Goal: Task Accomplishment & Management: Use online tool/utility

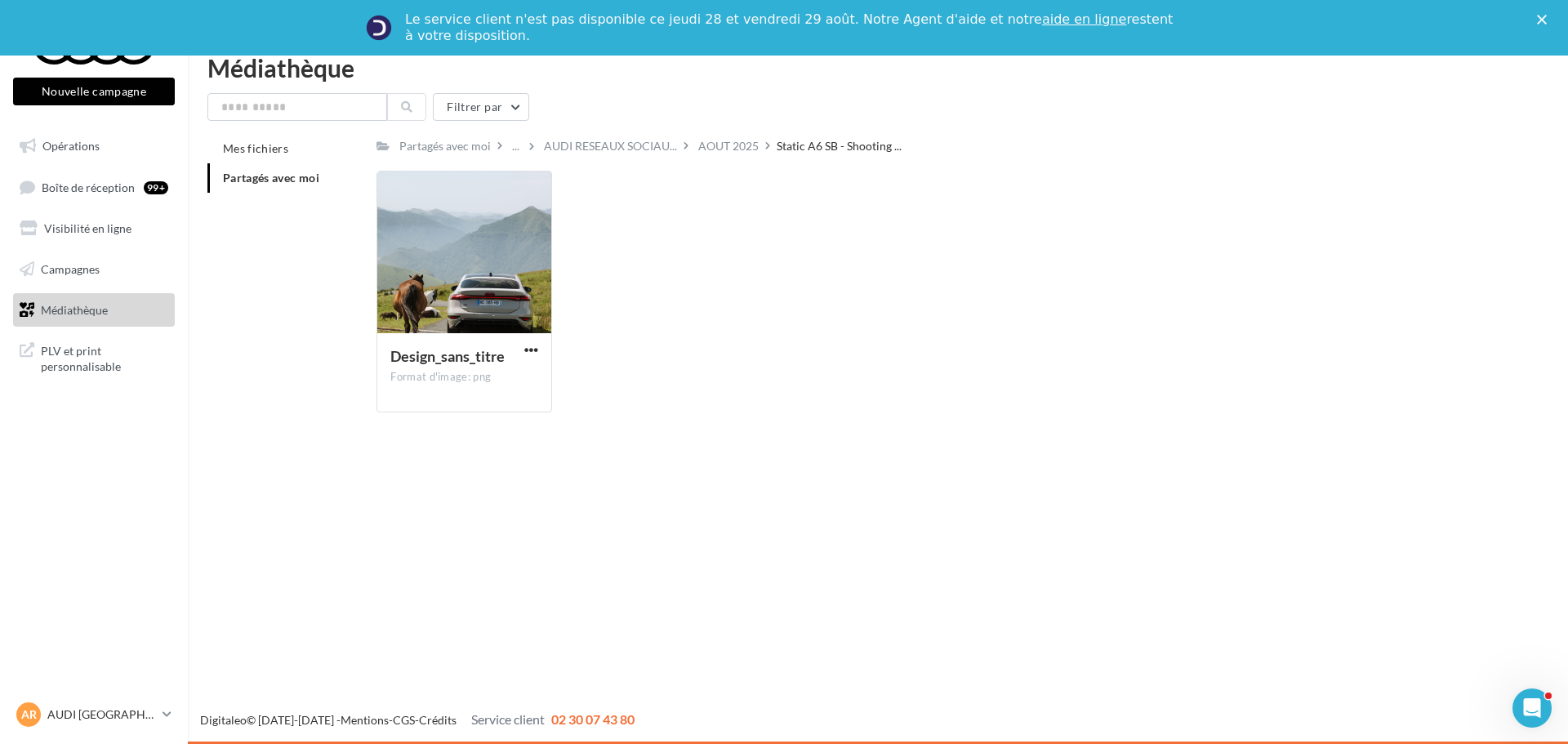
click at [118, 300] on link "Médiathèque" at bounding box center [94, 310] width 168 height 35
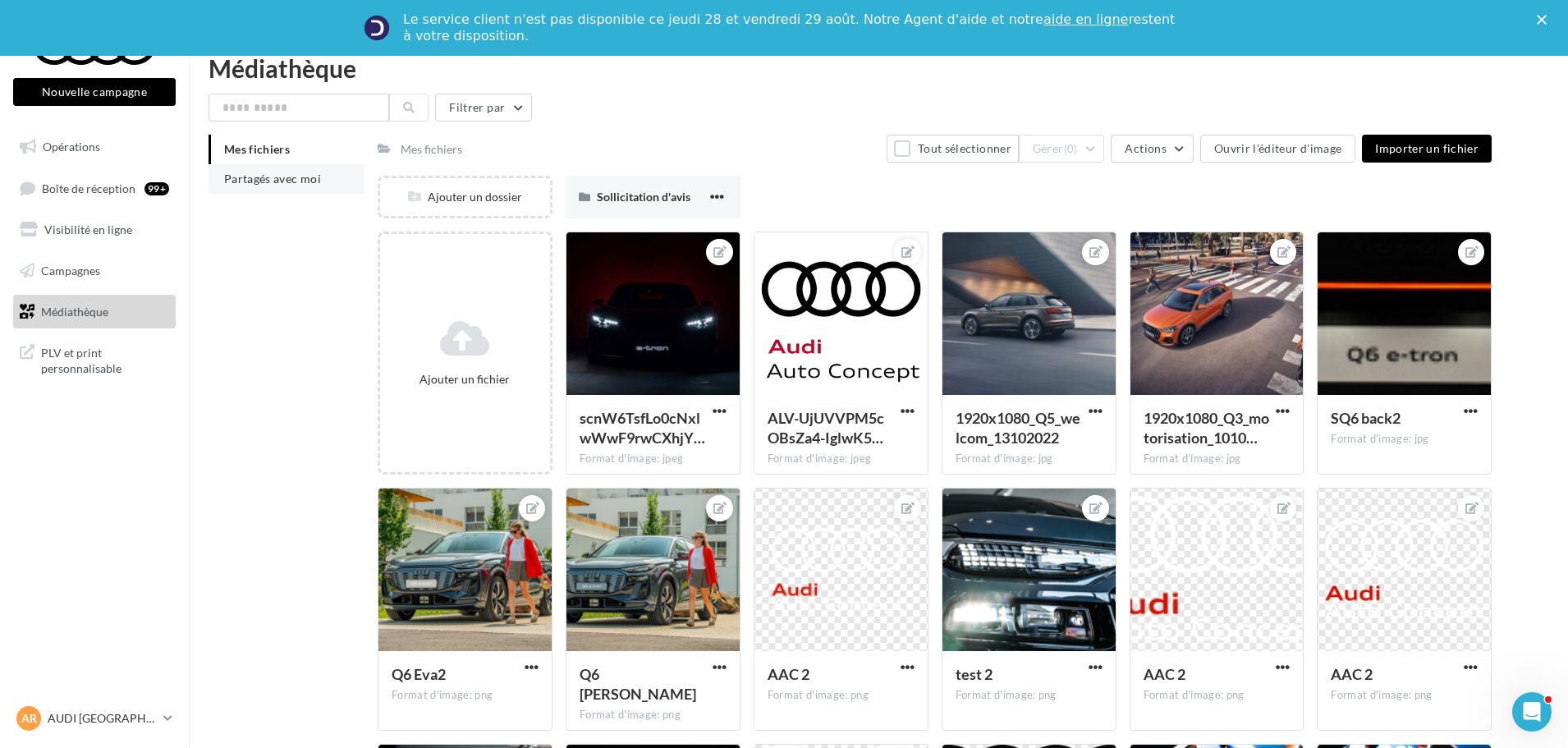
click at [297, 179] on span "Partagés avec moi" at bounding box center [273, 178] width 97 height 14
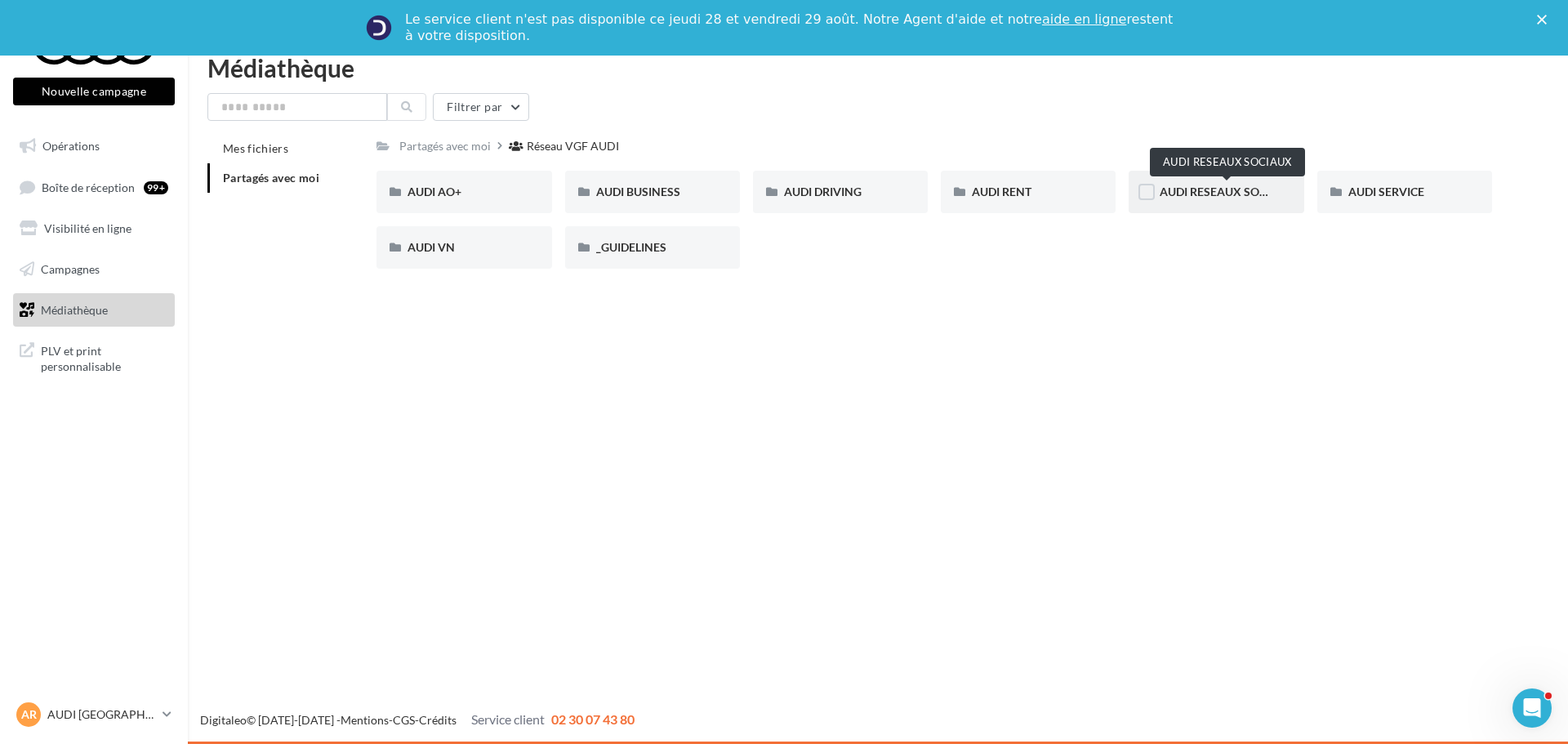
click at [1231, 192] on span "AUDI RESEAUX SOCIAUX" at bounding box center [1227, 191] width 135 height 14
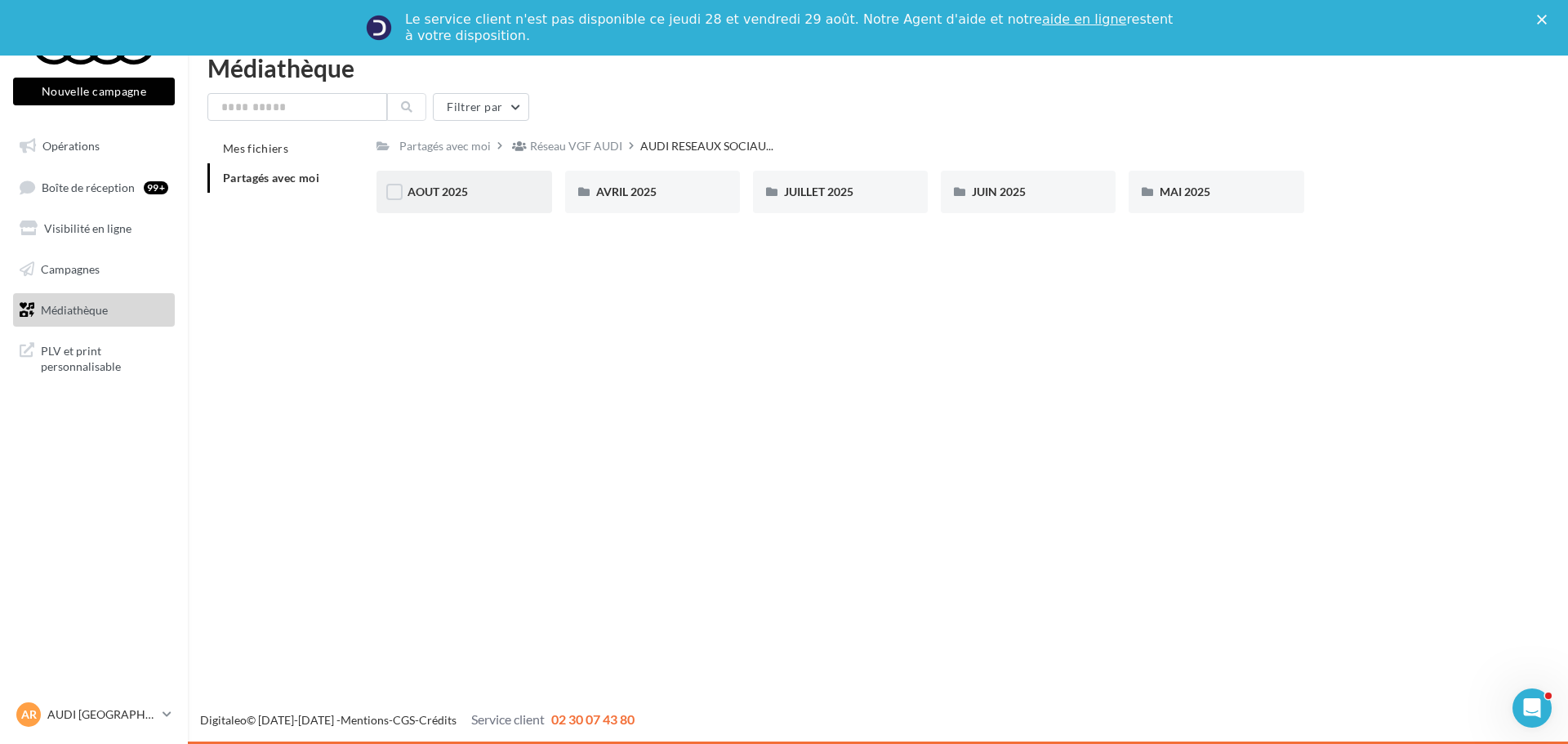
click at [471, 193] on div "AOUT 2025" at bounding box center [463, 192] width 112 height 16
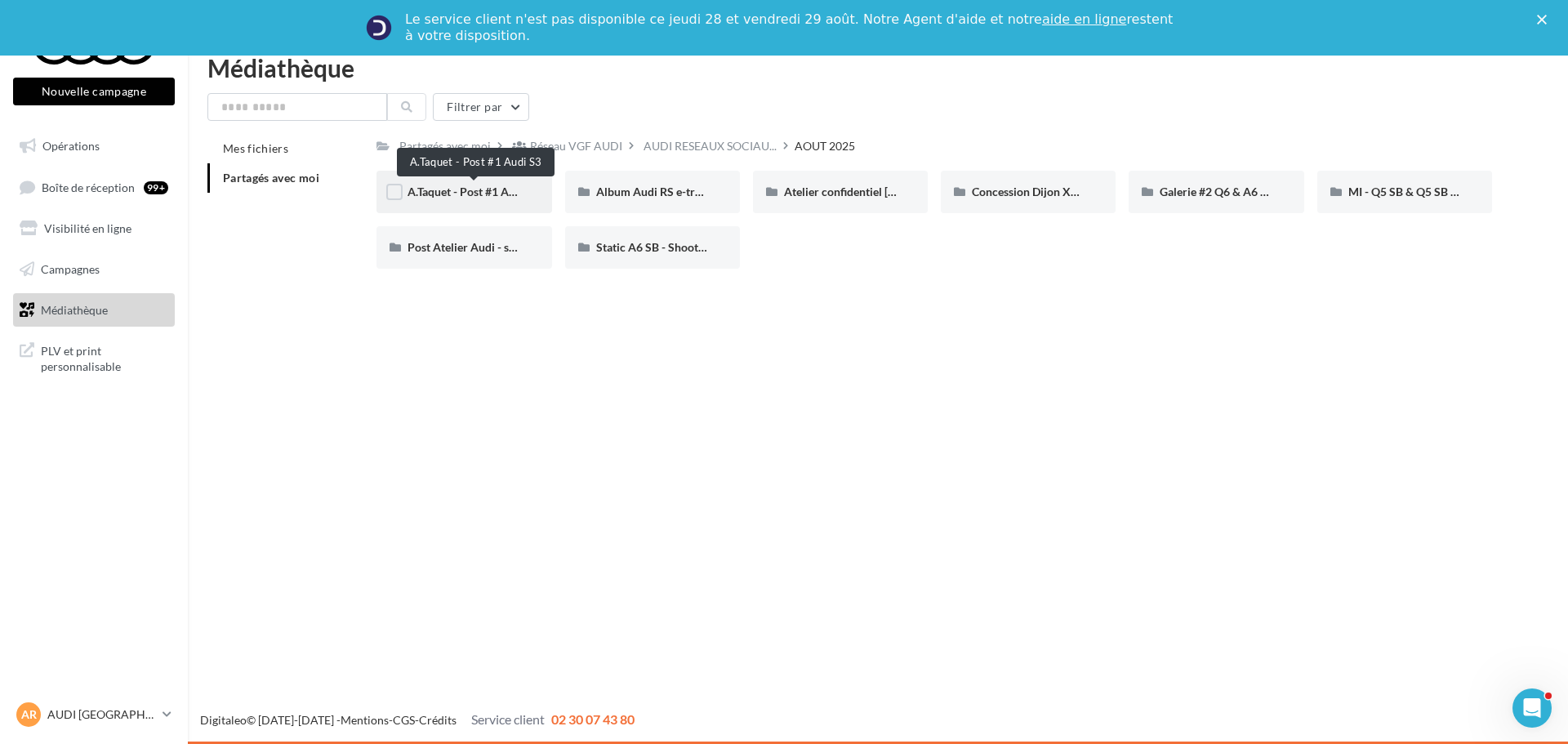
click at [493, 197] on span "A.Taquet - Post #1 Audi S3" at bounding box center [474, 191] width 133 height 14
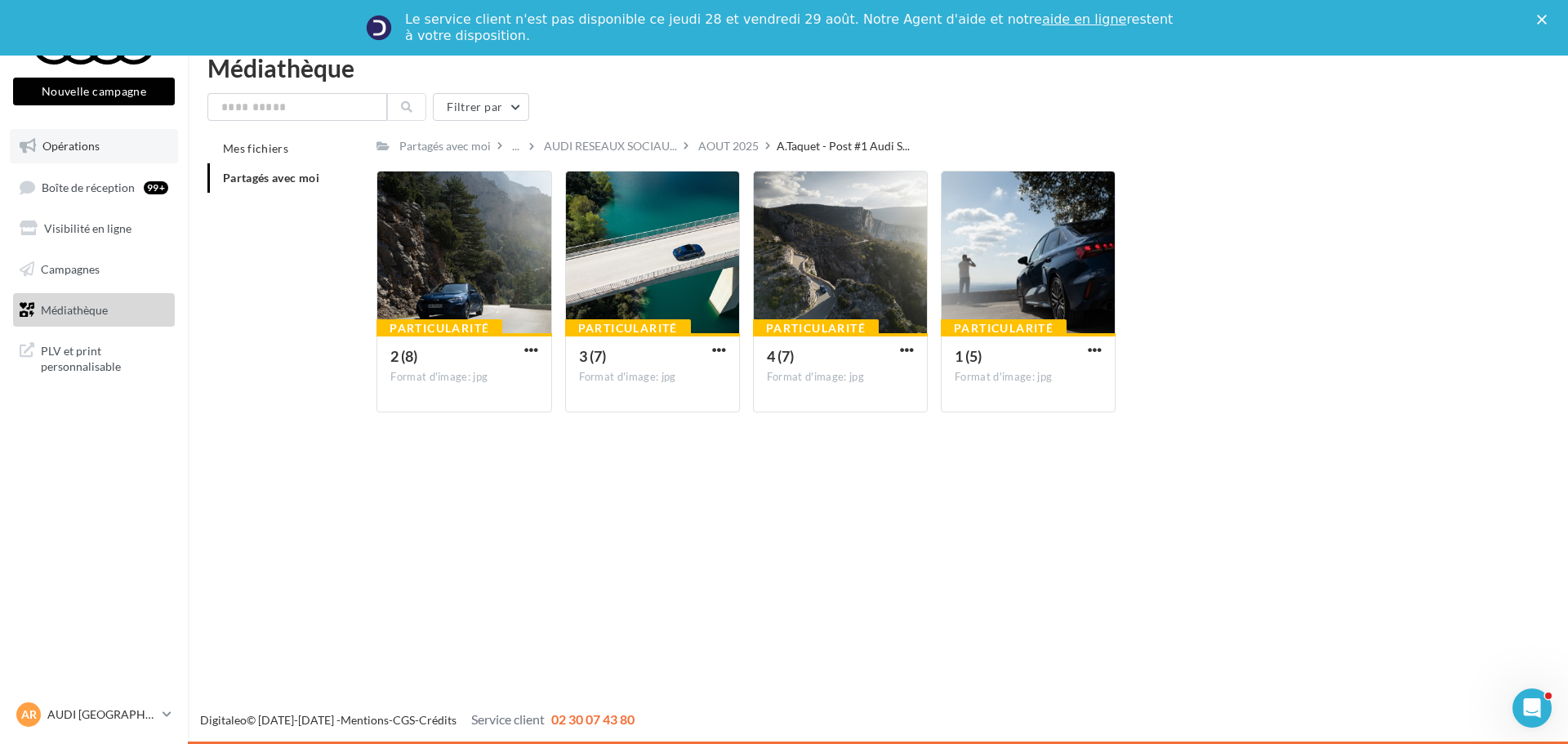
click at [73, 152] on link "Opérations" at bounding box center [94, 146] width 168 height 35
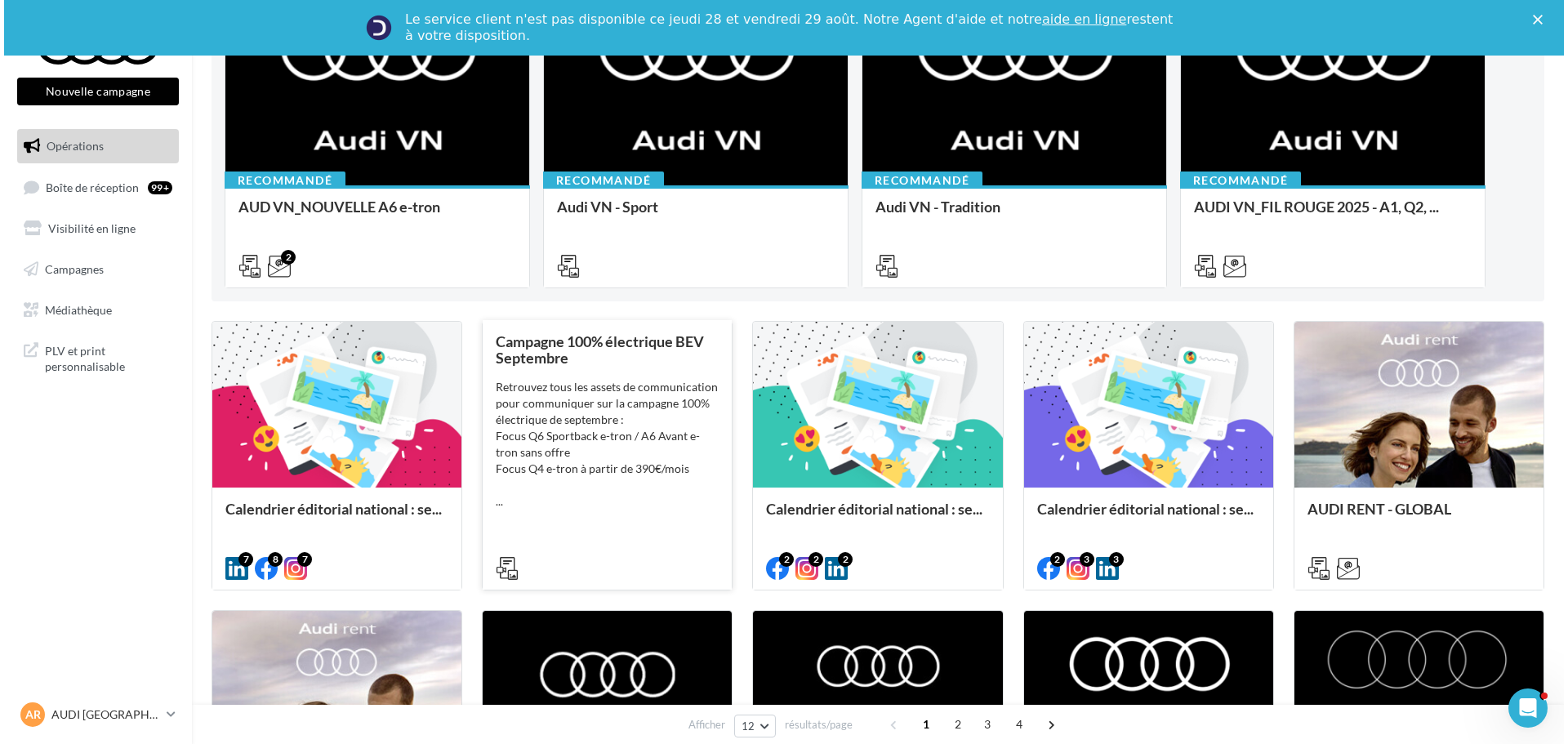
scroll to position [408, 0]
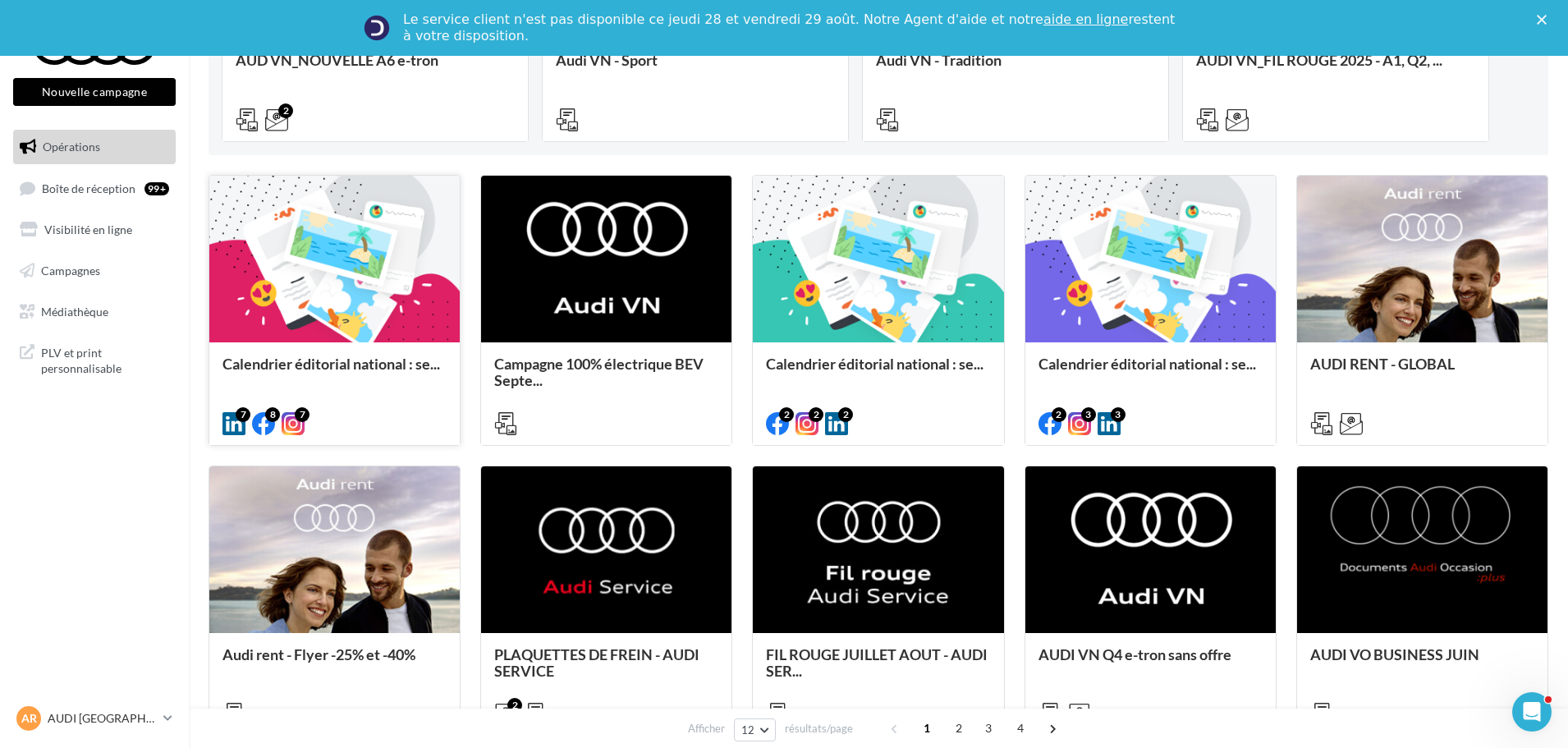
click at [373, 352] on div "Calendrier éditorial national : se..." at bounding box center [334, 393] width 251 height 101
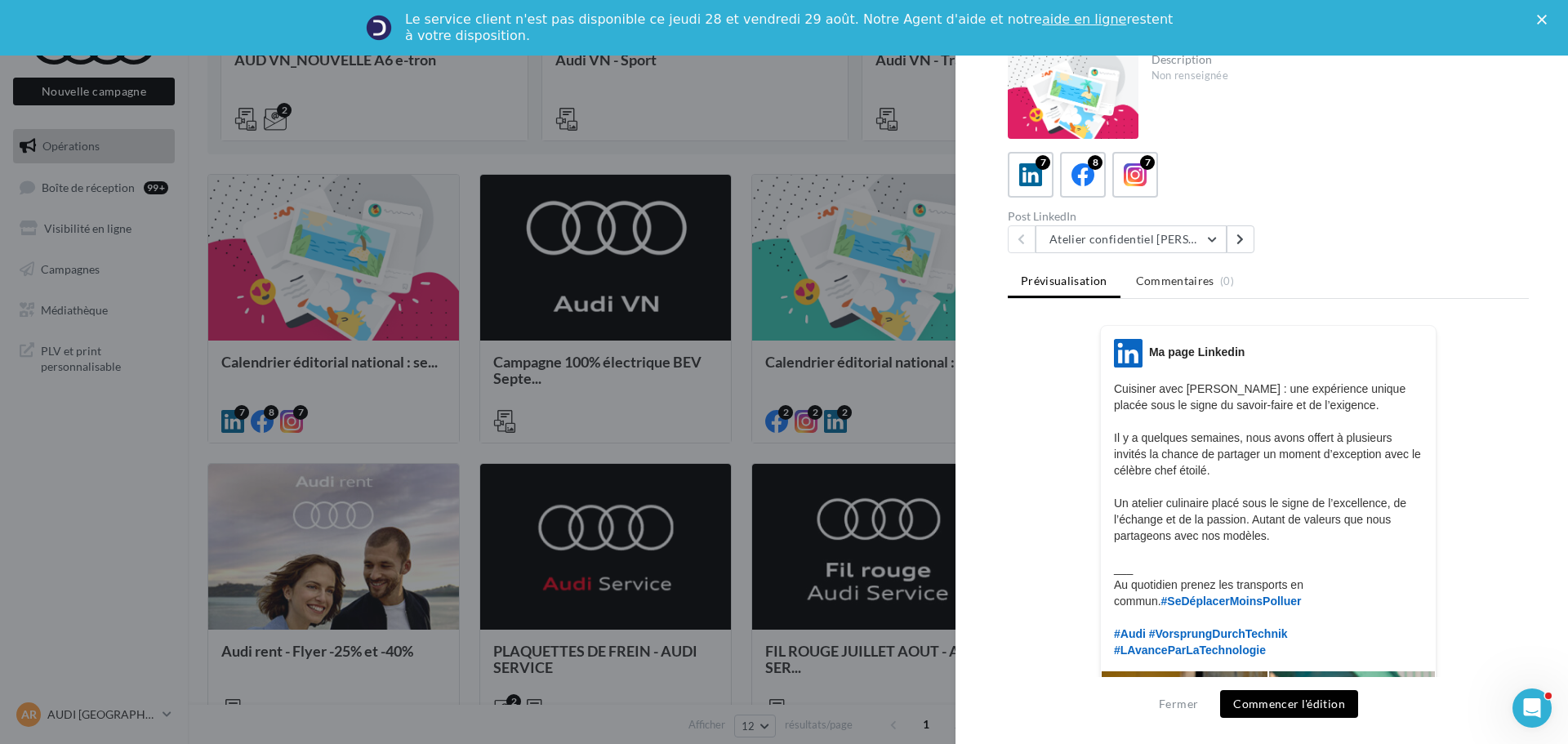
click at [1160, 175] on div "7 8 7" at bounding box center [1268, 174] width 521 height 46
click at [1149, 179] on div "7" at bounding box center [1135, 174] width 30 height 30
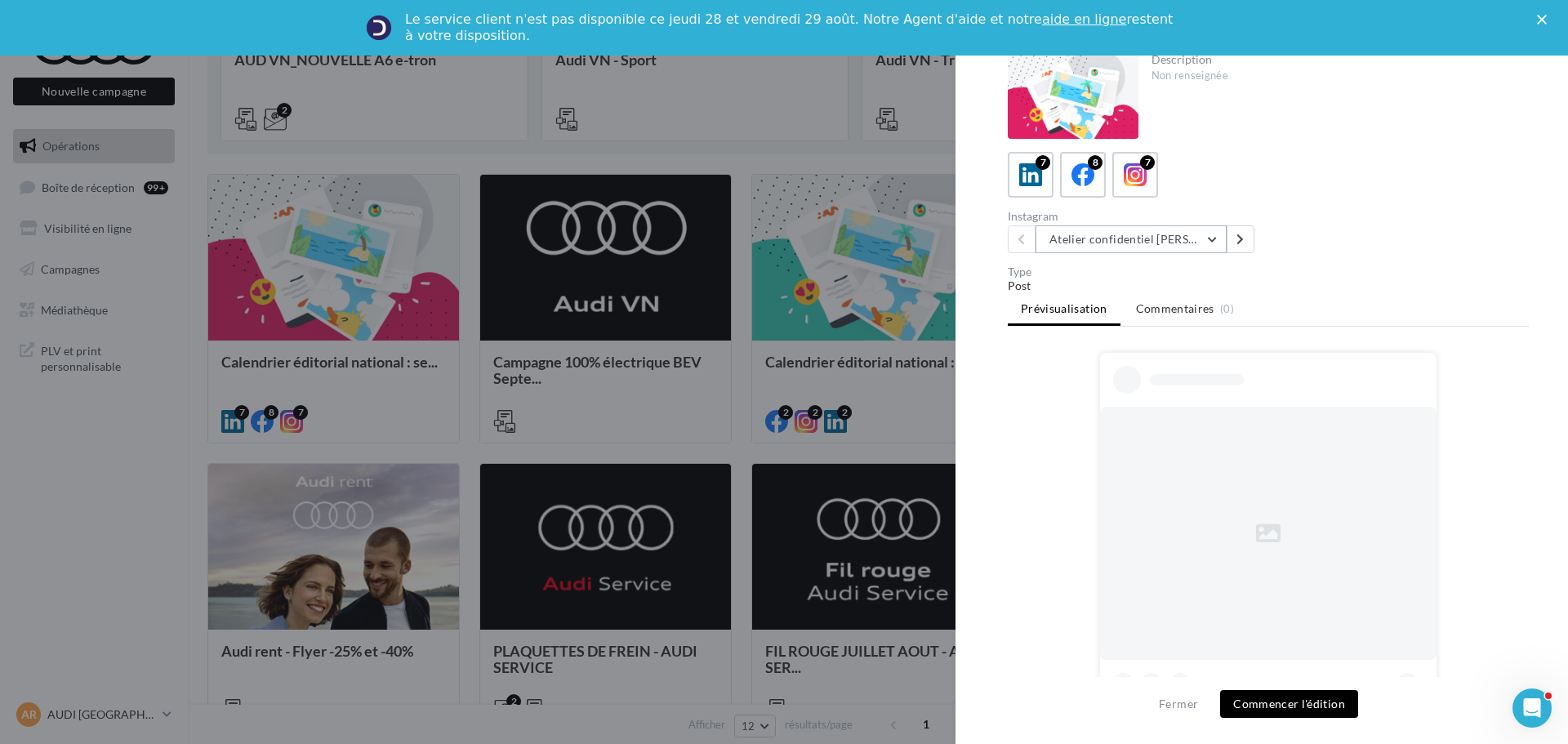
click at [1203, 243] on button "Atelier confidentiel [PERSON_NAME]" at bounding box center [1131, 239] width 191 height 27
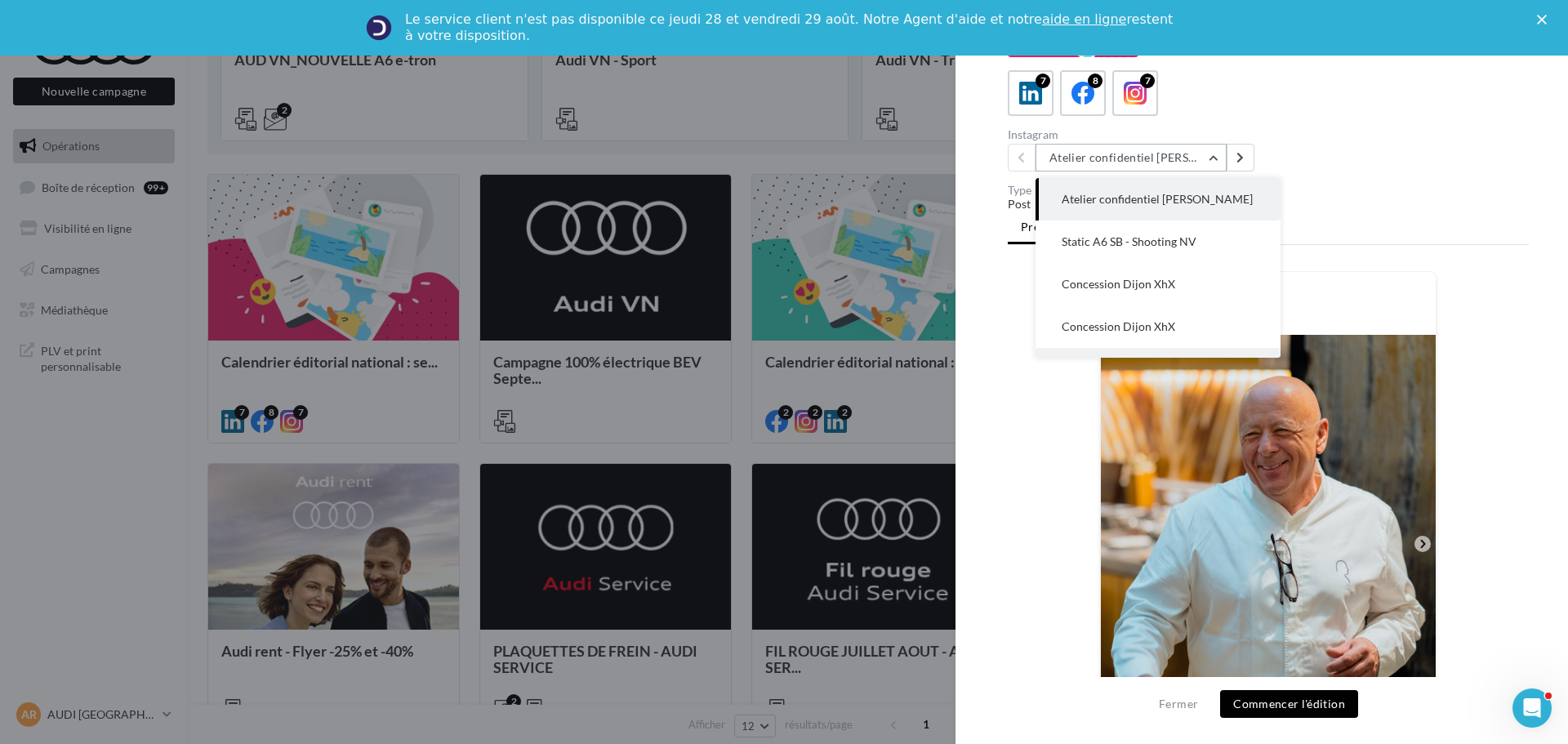
scroll to position [81, 0]
click at [1232, 260] on button "Concession Dijon XhX" at bounding box center [1158, 245] width 245 height 43
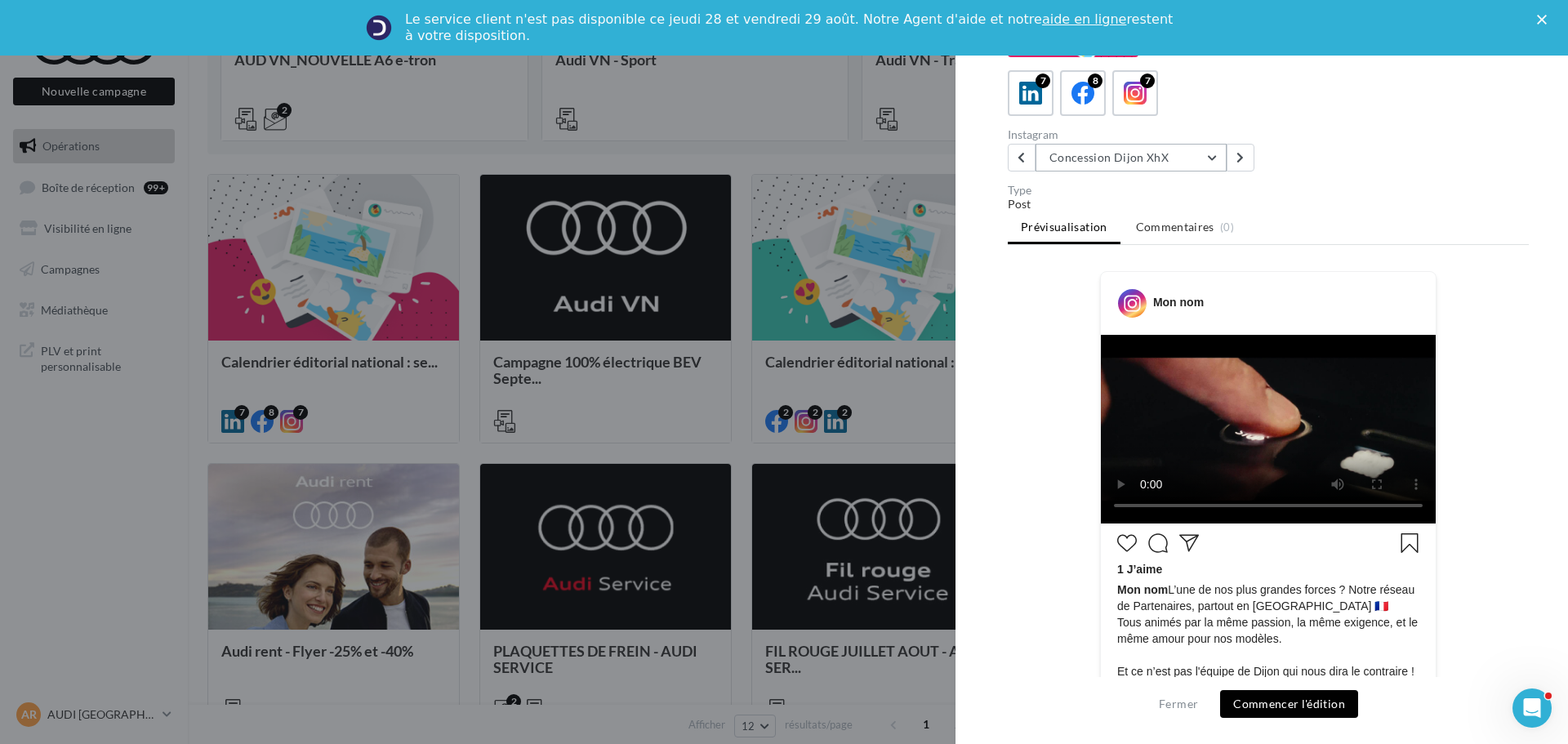
click at [1197, 169] on button "Concession Dijon XhX" at bounding box center [1131, 157] width 191 height 27
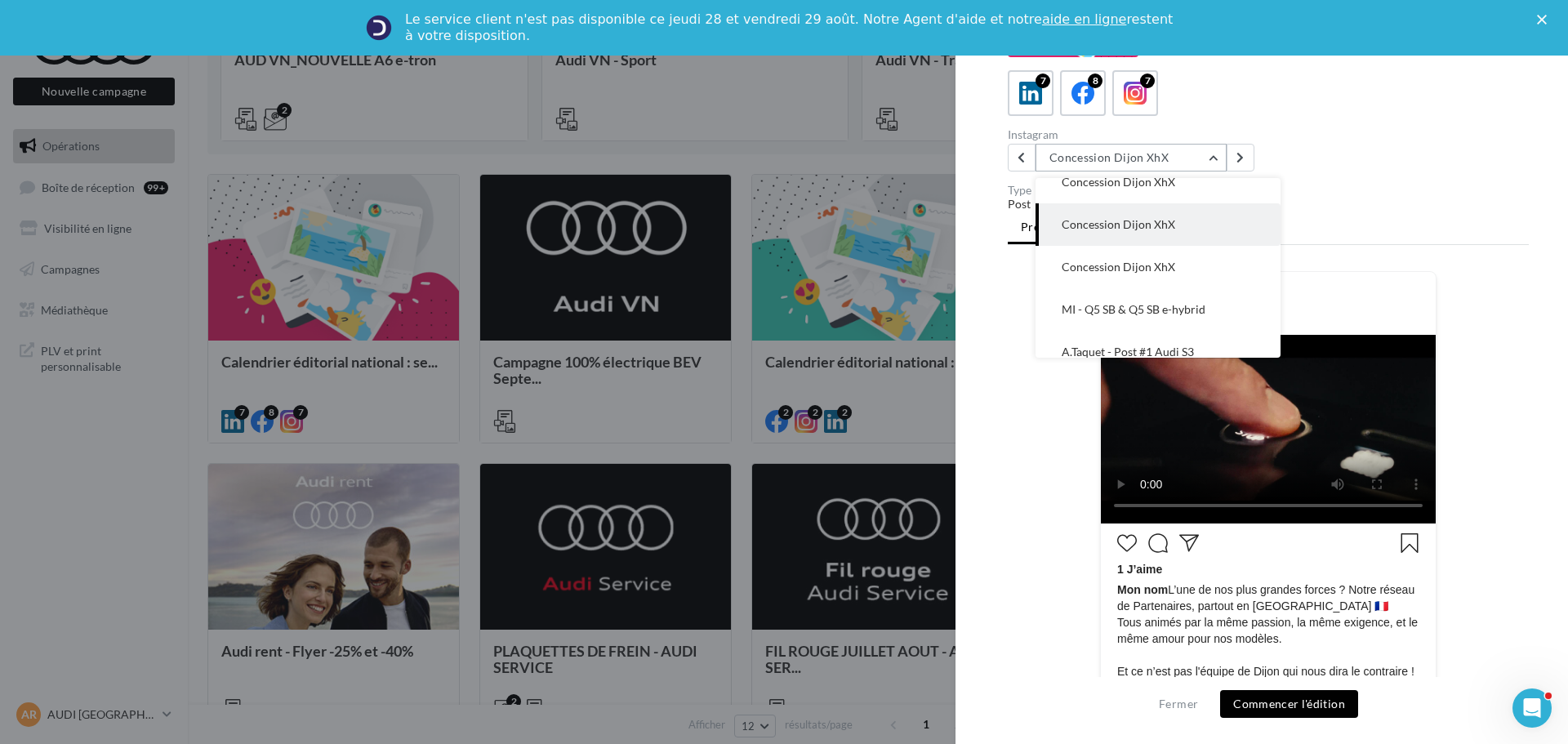
scroll to position [118, 0]
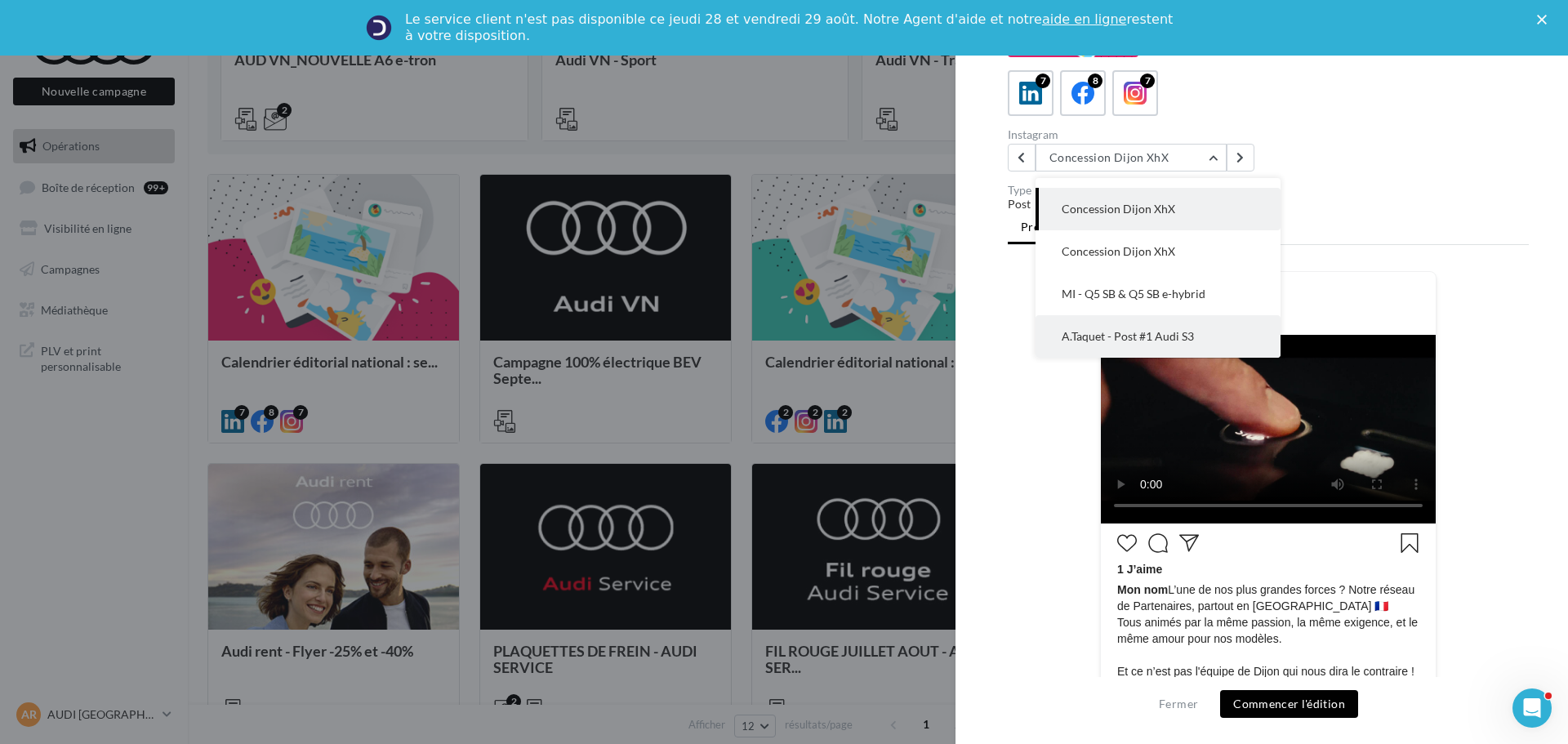
click at [1214, 323] on button "A.Taquet - Post #1 Audi S3" at bounding box center [1158, 336] width 245 height 43
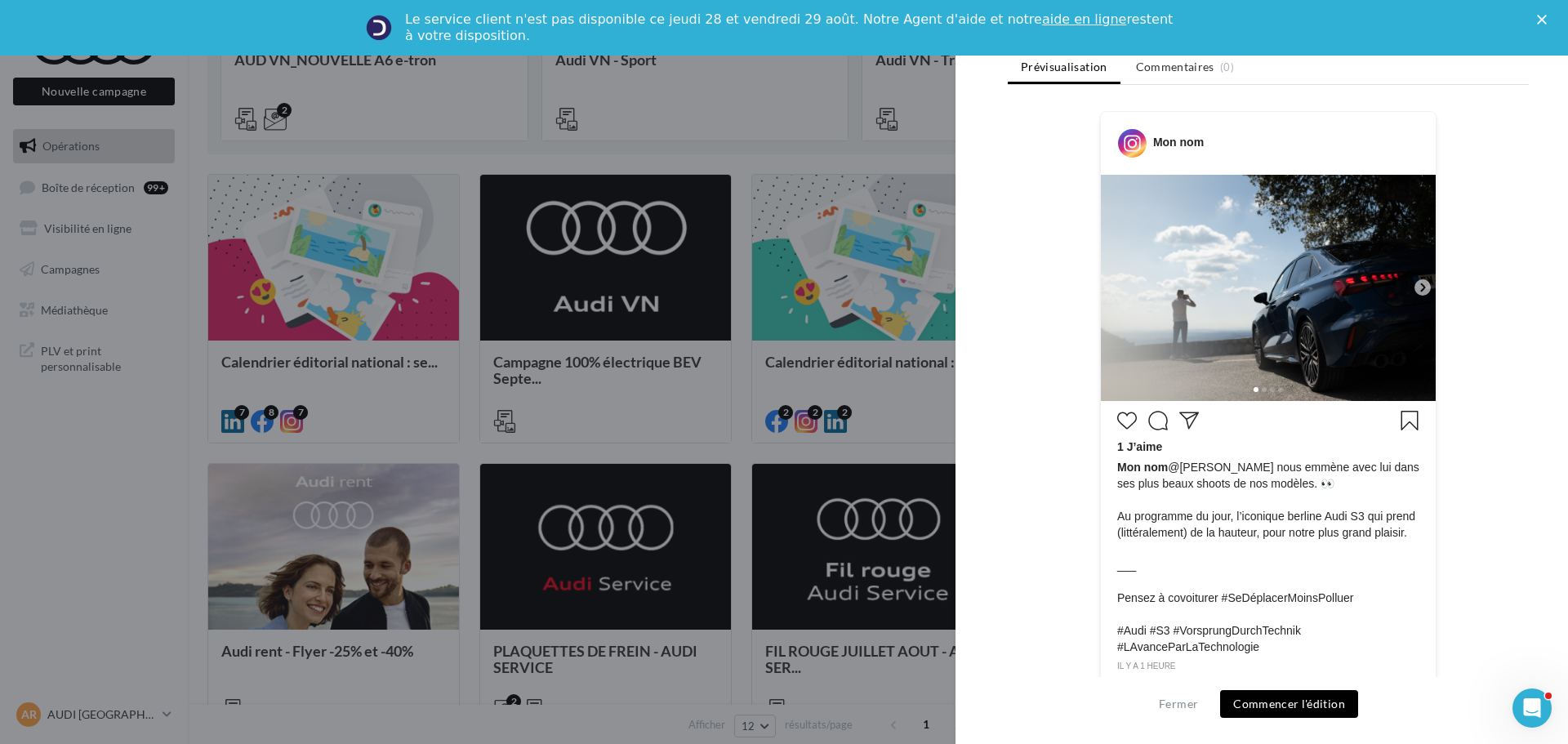
scroll to position [245, 0]
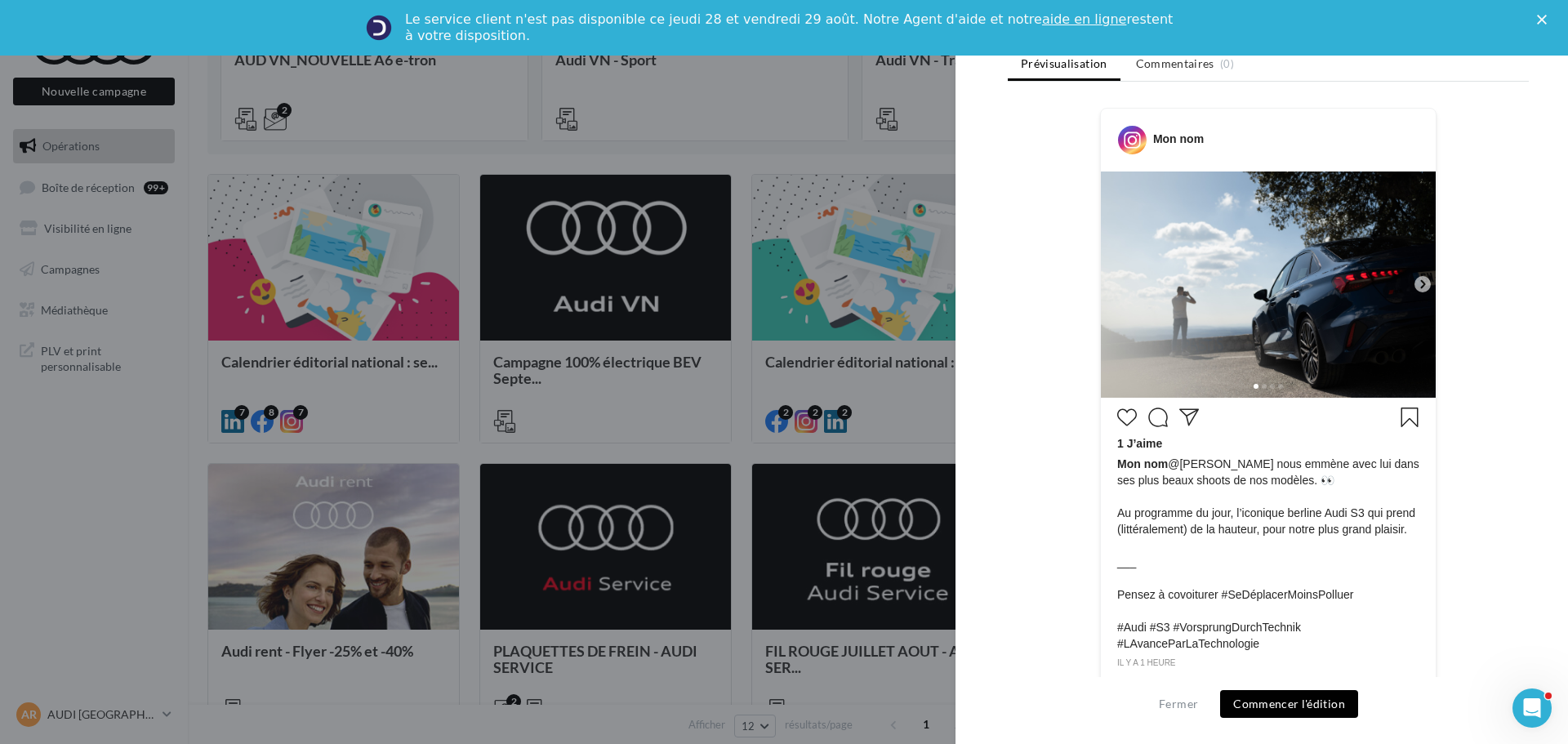
click at [1415, 282] on icon at bounding box center [1423, 284] width 15 height 15
click at [1417, 282] on icon at bounding box center [1423, 284] width 15 height 15
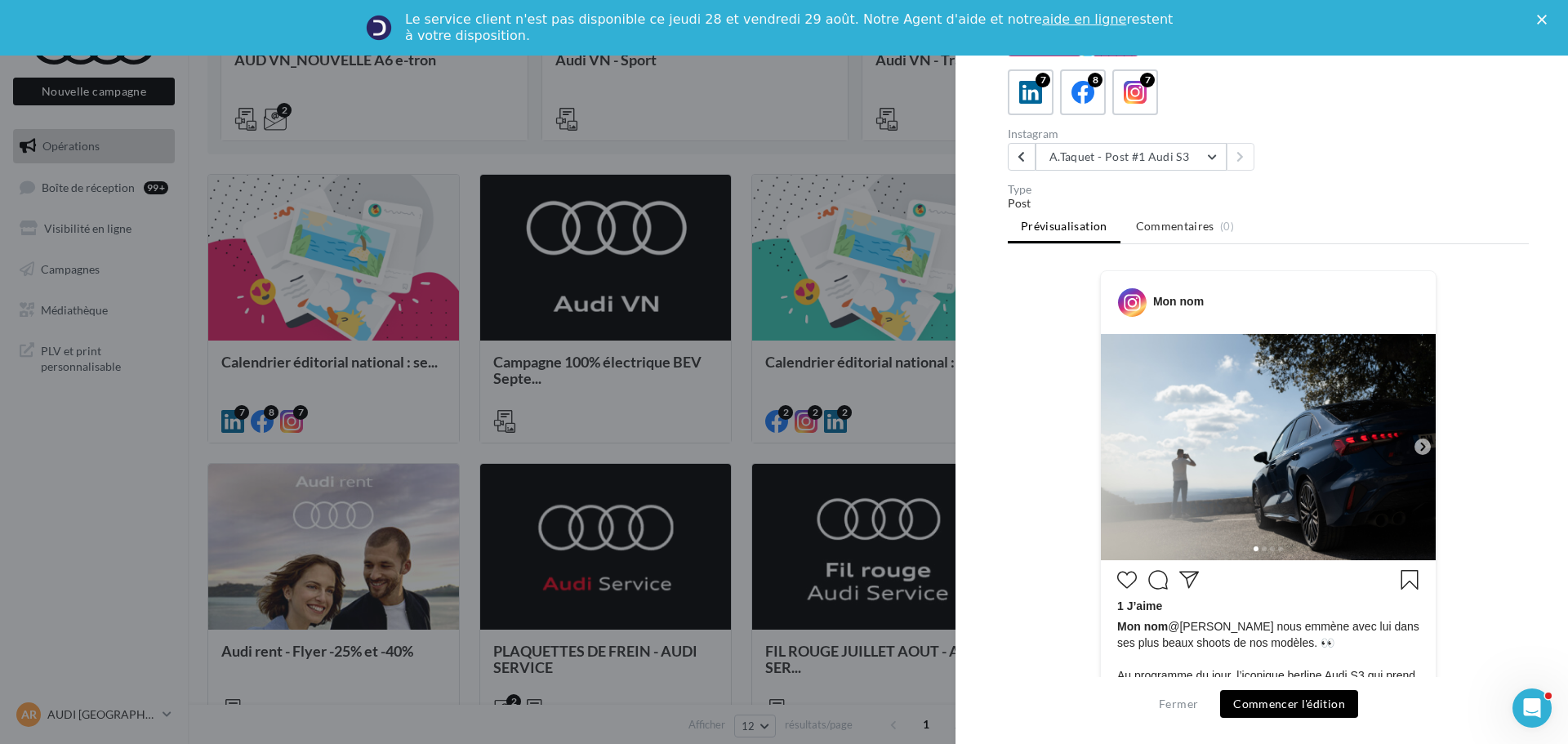
scroll to position [81, 0]
click at [1322, 436] on img at bounding box center [1268, 448] width 335 height 226
click at [1276, 702] on button "Commencer l'édition" at bounding box center [1289, 704] width 138 height 27
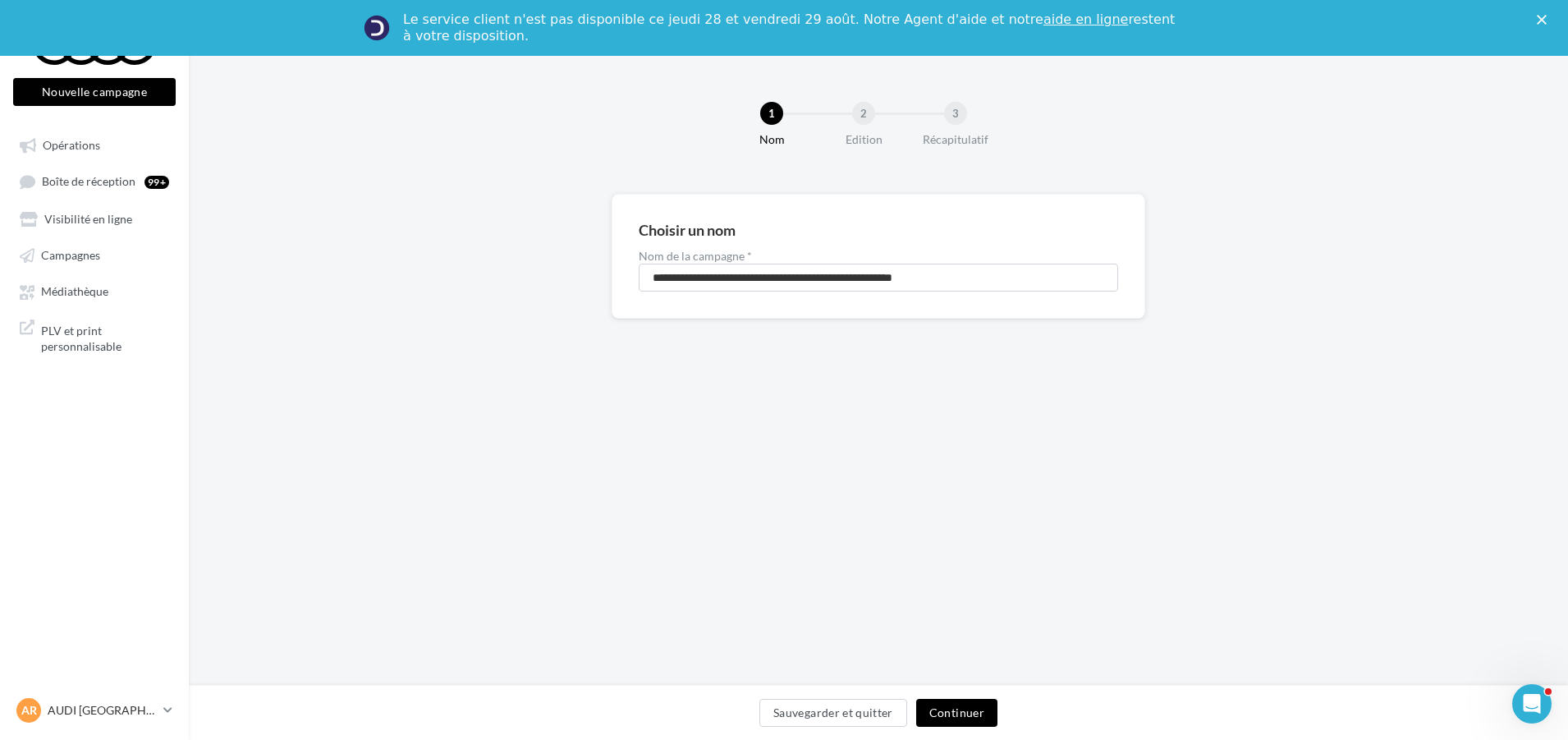
click at [935, 709] on button "Continuer" at bounding box center [957, 712] width 82 height 28
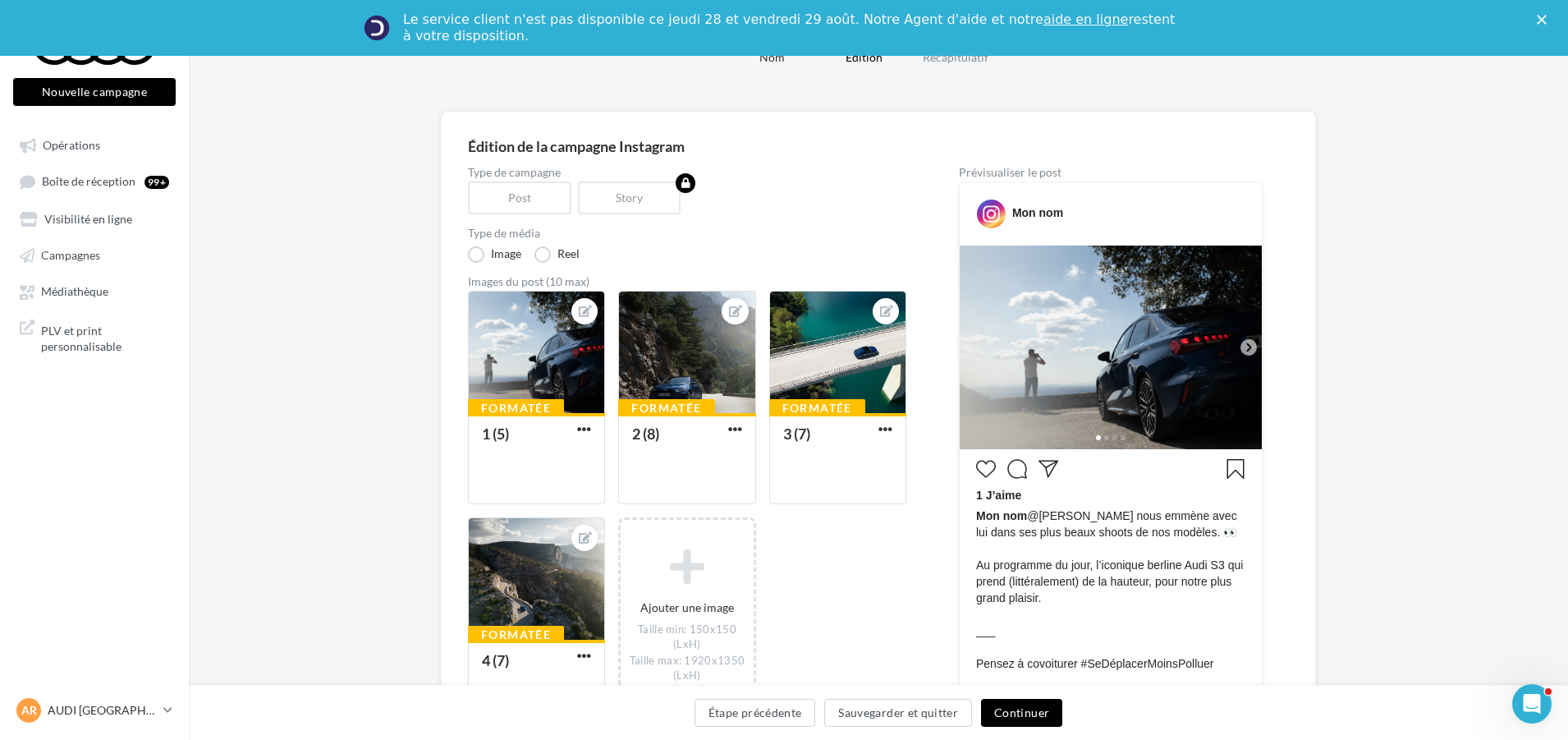
scroll to position [164, 0]
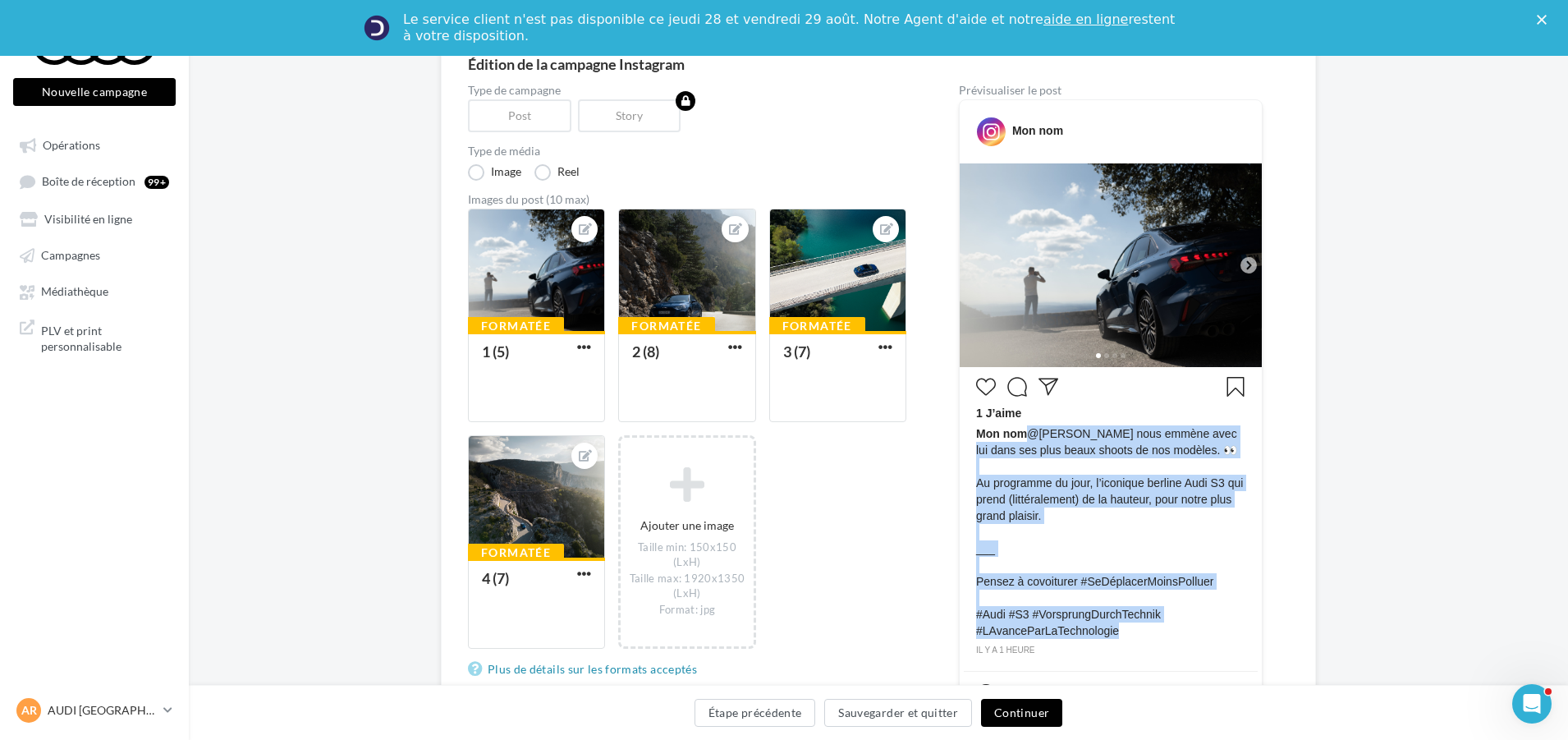
drag, startPoint x: 1147, startPoint y: 639, endPoint x: 1028, endPoint y: 429, distance: 241.4
click at [1028, 429] on span "Mon nom @‌arnaud taquet nous emmène avec lui dans ses plus beaux shoots de nos …" at bounding box center [1110, 532] width 269 height 214
copy span "@‌arnaud taquet nous emmène avec lui dans ses plus beaux shoots de nos modèles.…"
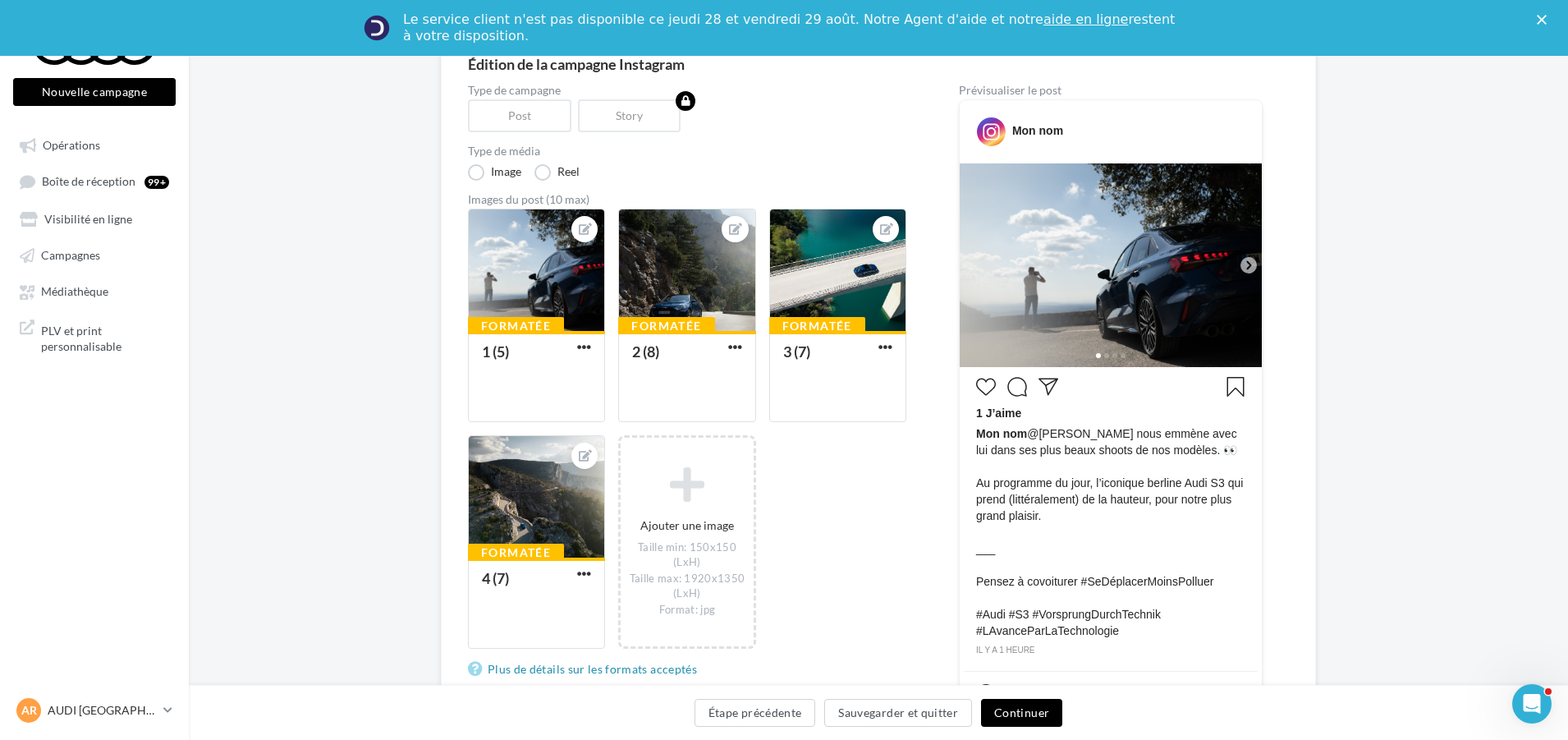
click at [871, 575] on div "Formatée 1 (5) Formatée 2 (8) Formatée 3 (7) Formatée 4 (7) Ajouter une image T…" at bounding box center [694, 437] width 452 height 457
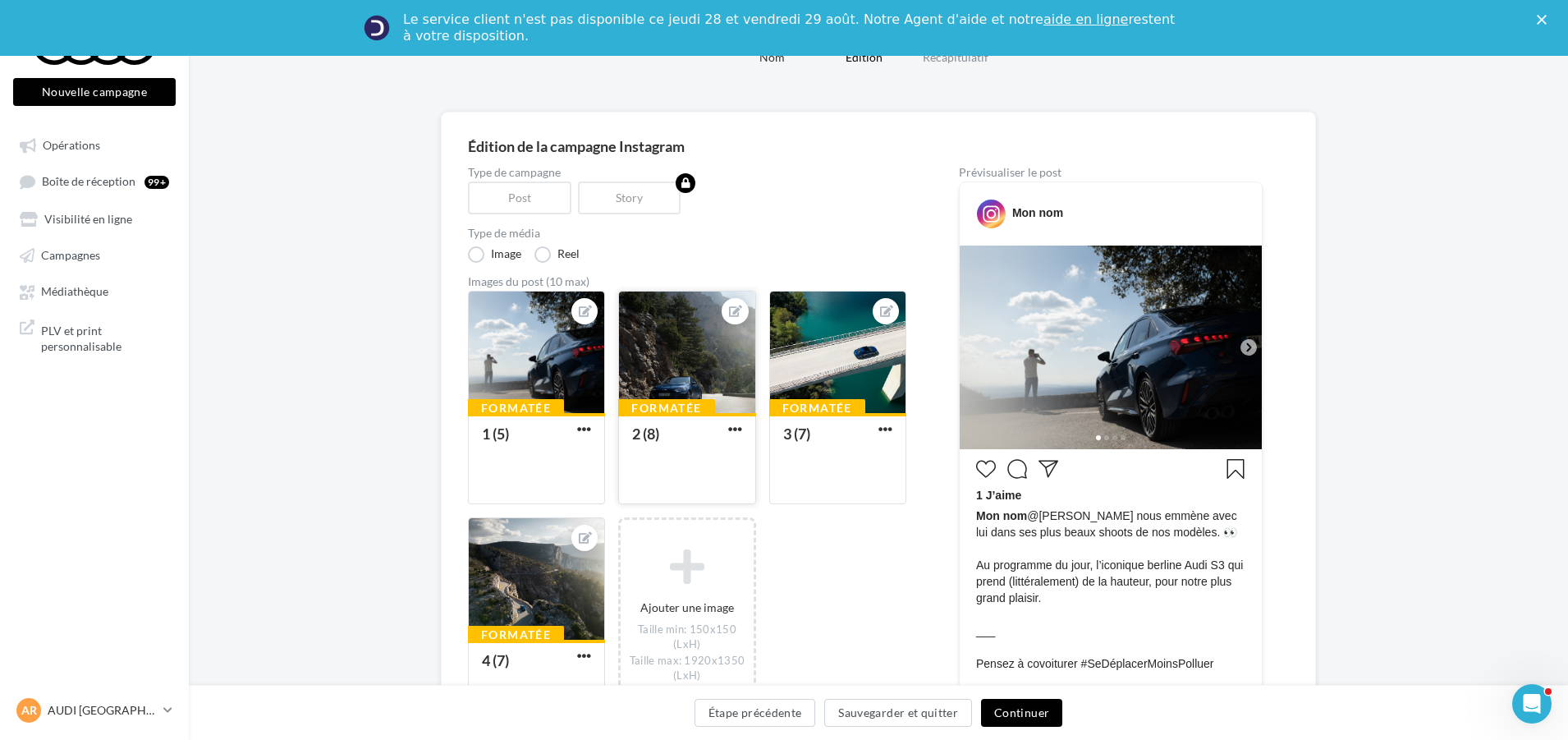
click at [629, 358] on div at bounding box center [687, 353] width 136 height 123
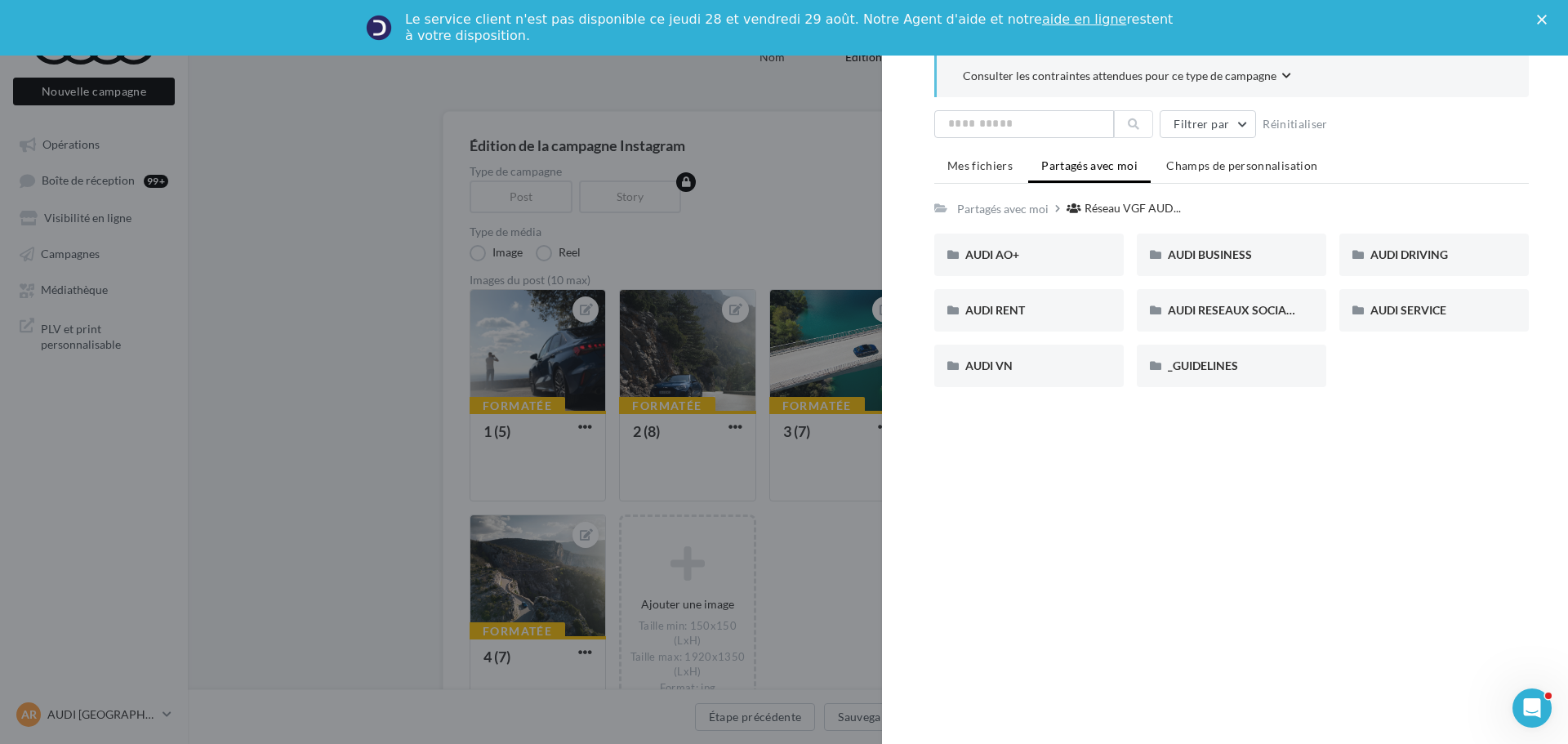
click at [541, 376] on div at bounding box center [784, 372] width 1568 height 744
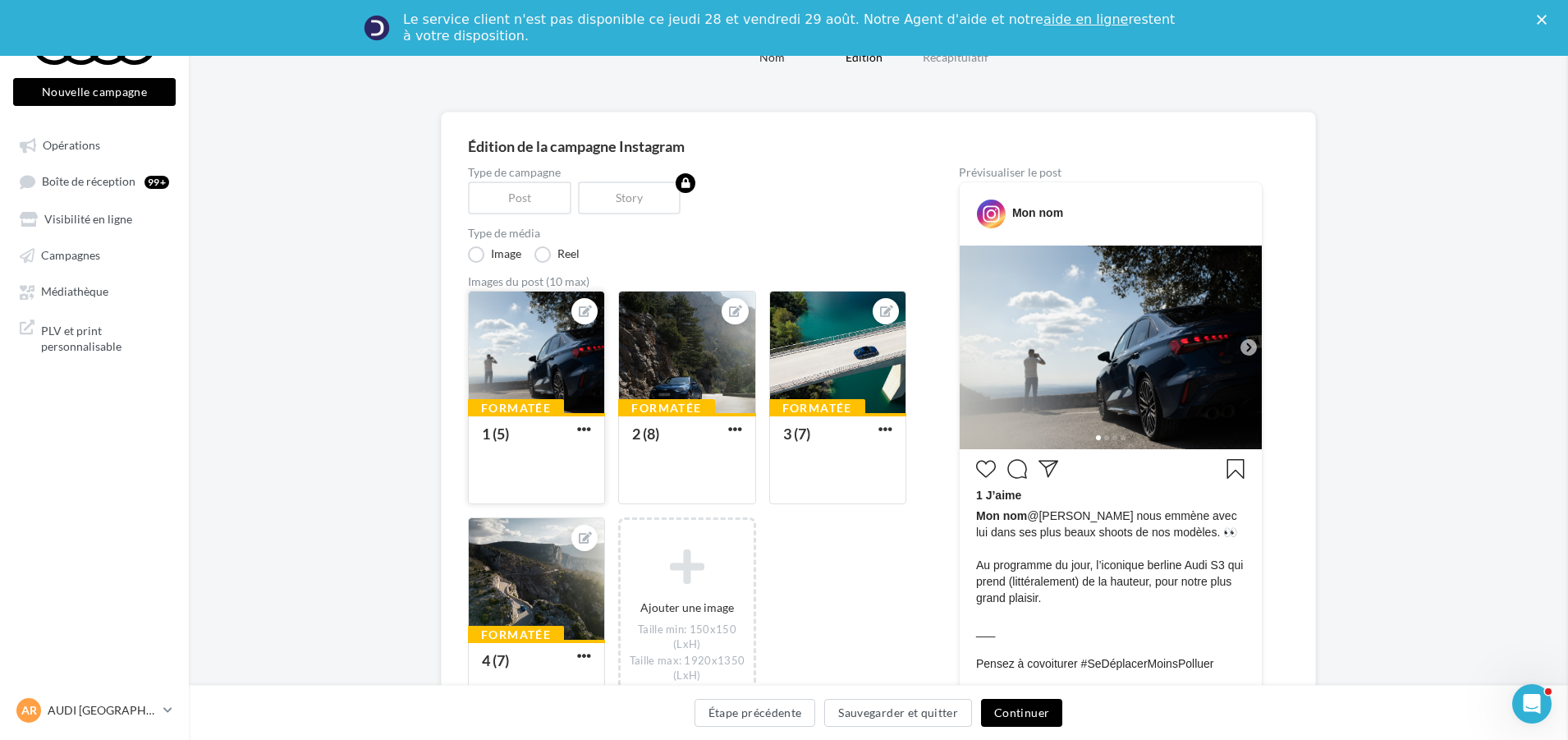
click at [548, 361] on div at bounding box center [537, 353] width 136 height 123
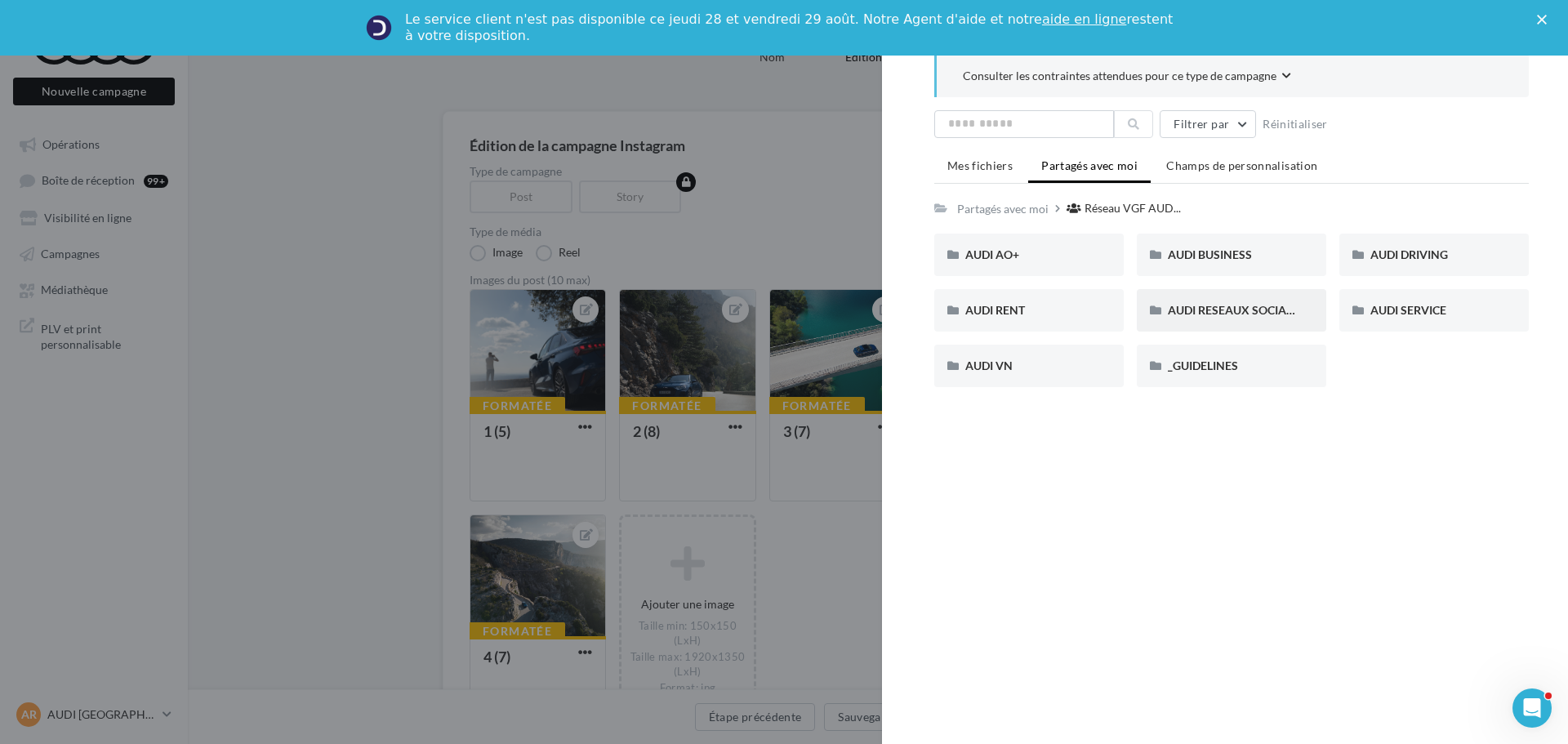
click at [1233, 298] on div "AUDI RESEAUX SOCIAUX" at bounding box center [1231, 310] width 189 height 43
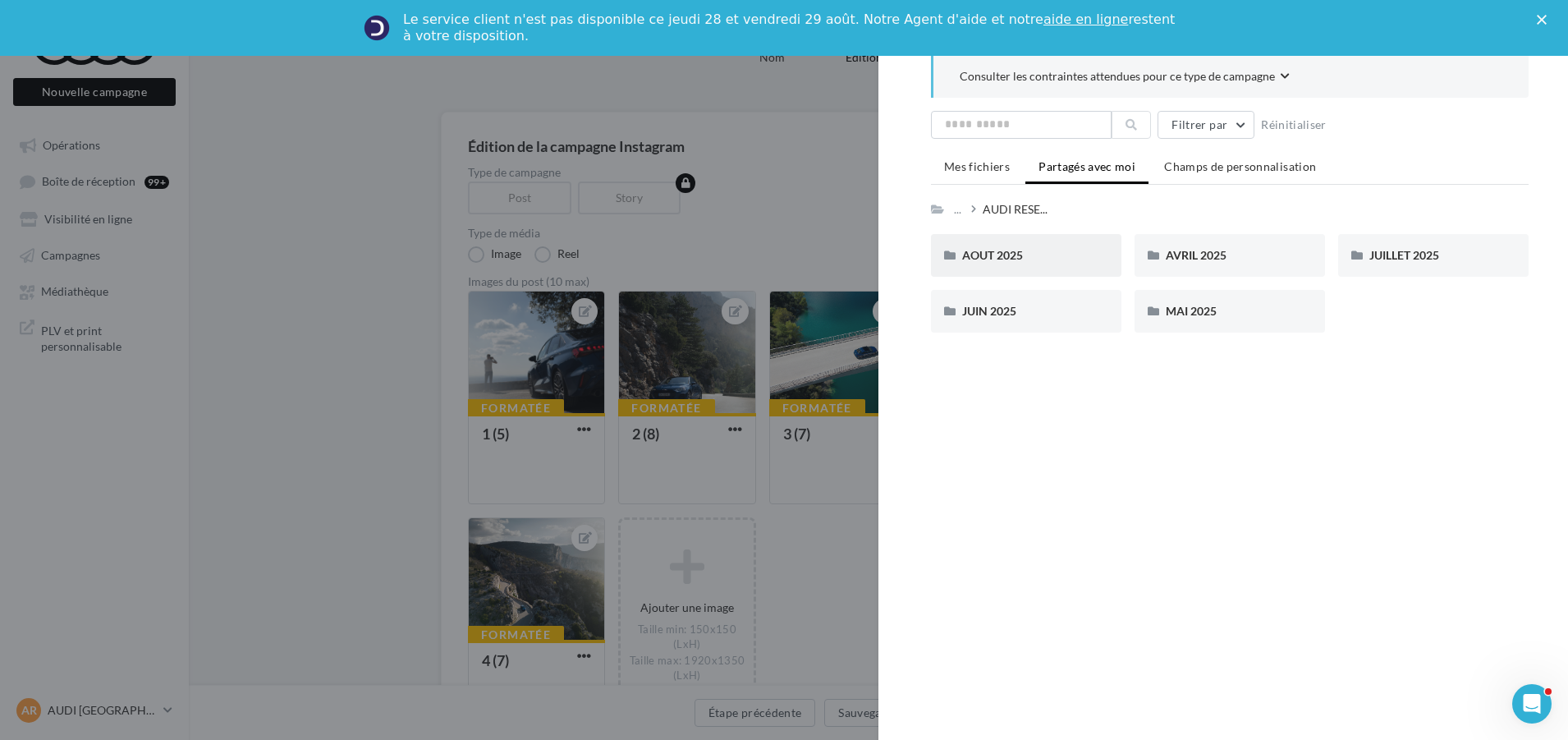
click at [1048, 258] on div "AOUT 2025" at bounding box center [1026, 255] width 129 height 17
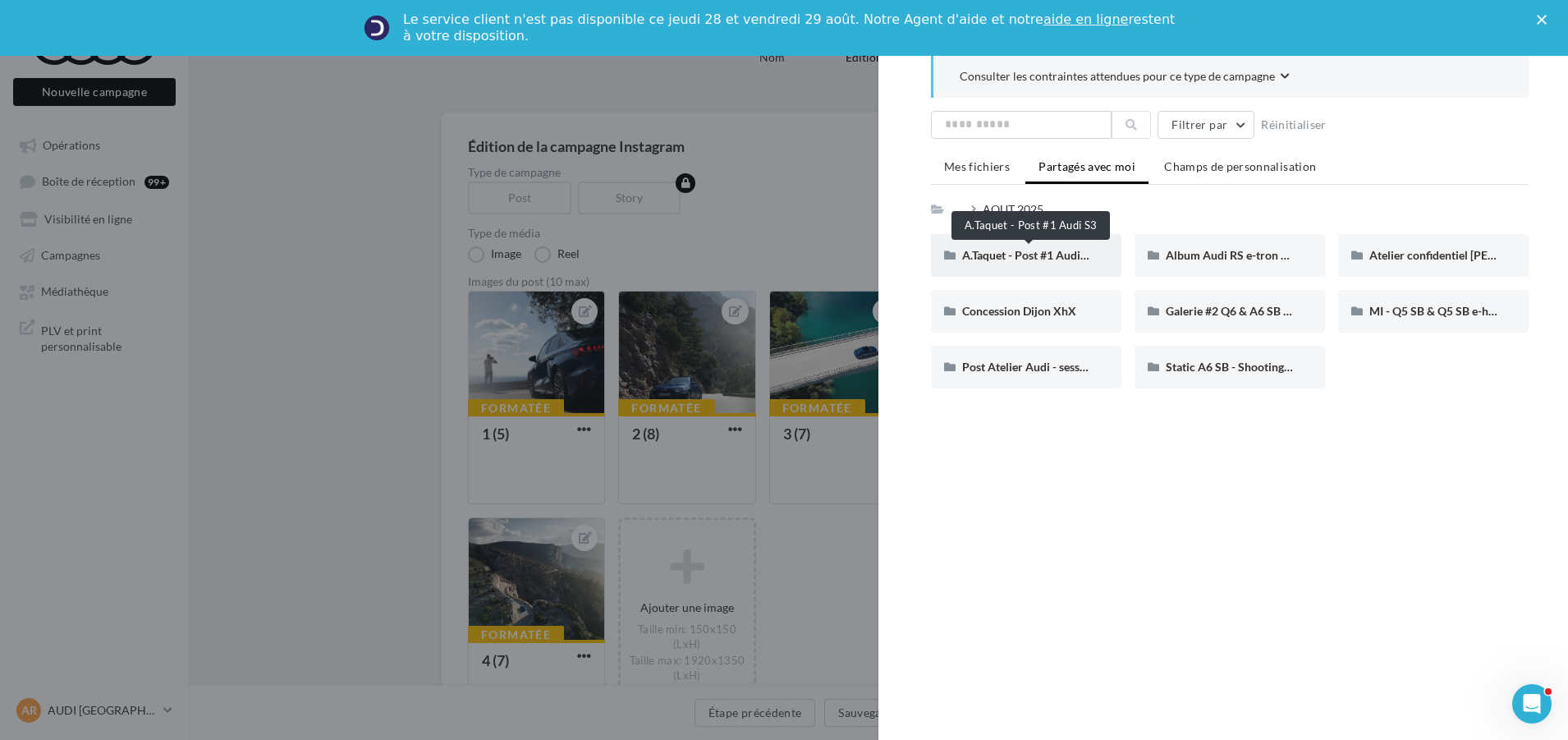
click at [1046, 248] on span "A.Taquet - Post #1 Audi S3" at bounding box center [1029, 254] width 134 height 14
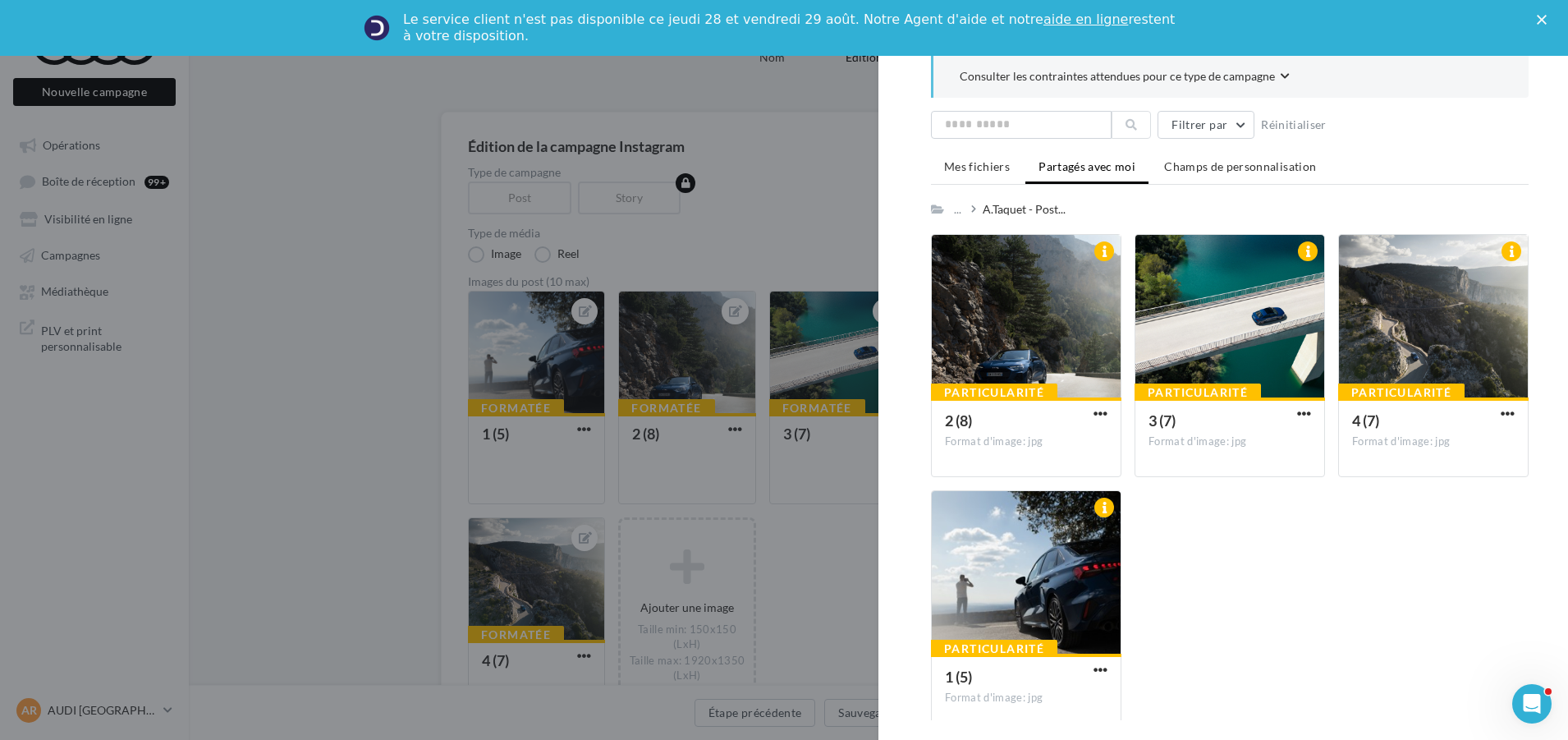
click at [780, 523] on div at bounding box center [784, 370] width 1568 height 740
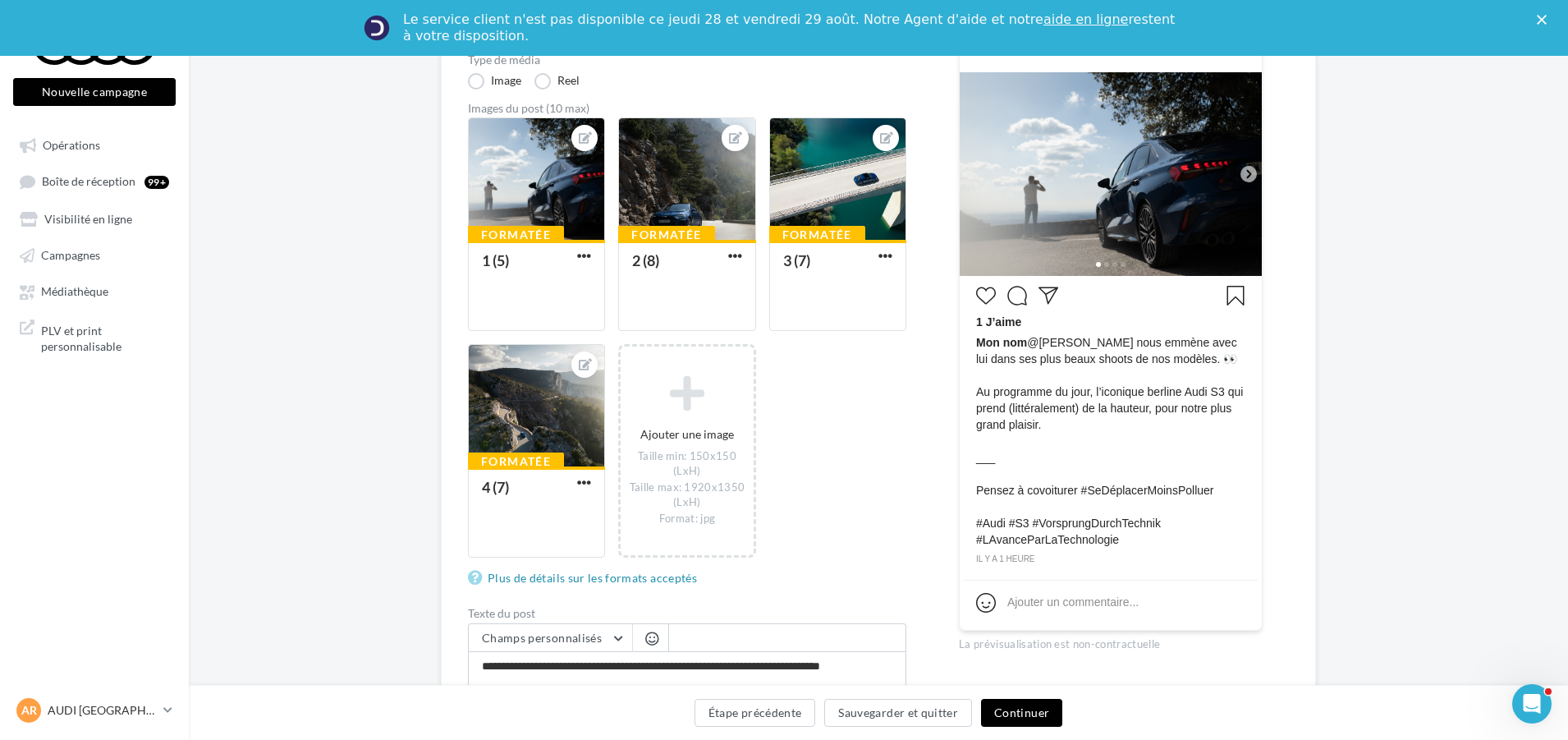
scroll to position [493, 0]
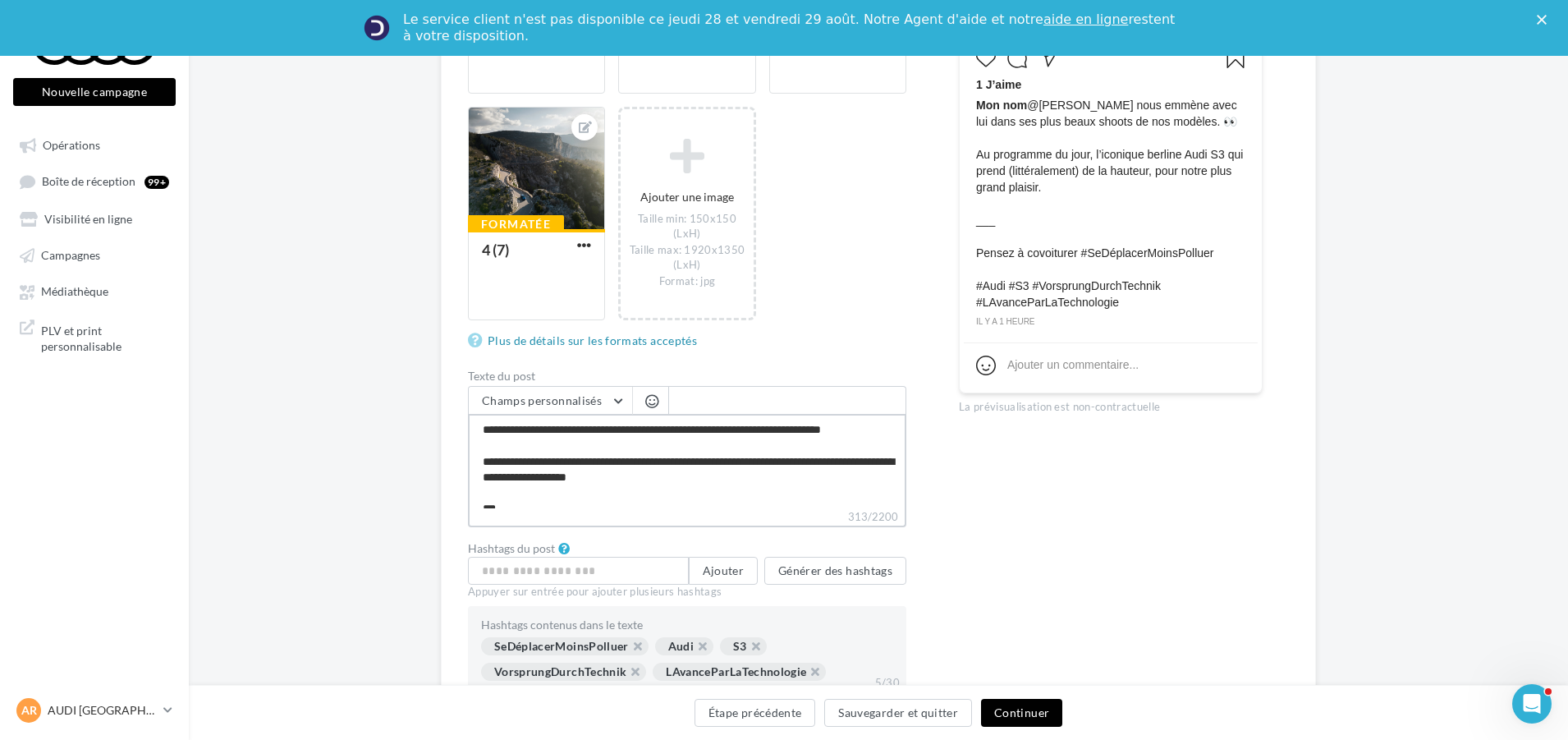
click at [615, 442] on textarea "**********" at bounding box center [688, 461] width 439 height 95
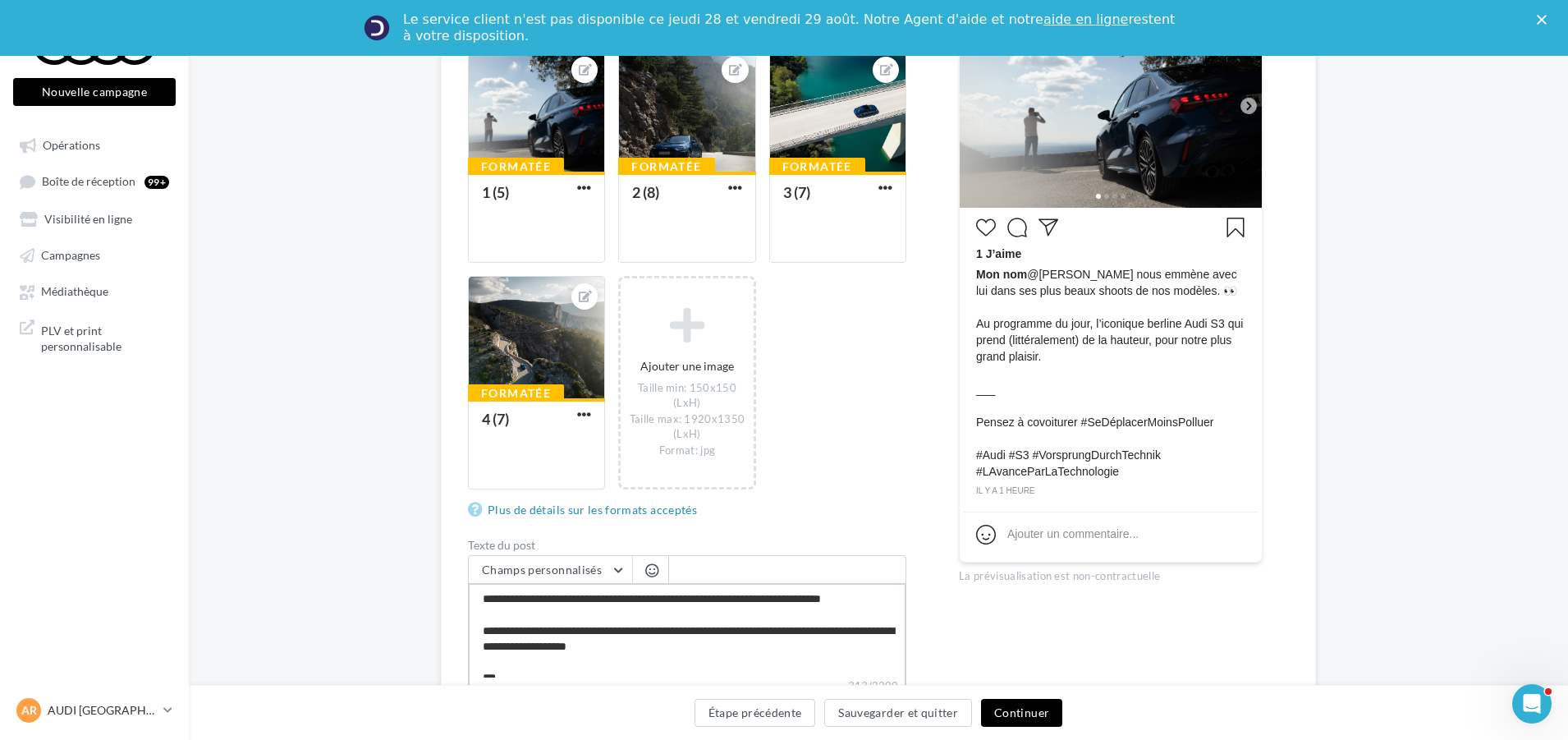
scroll to position [82, 0]
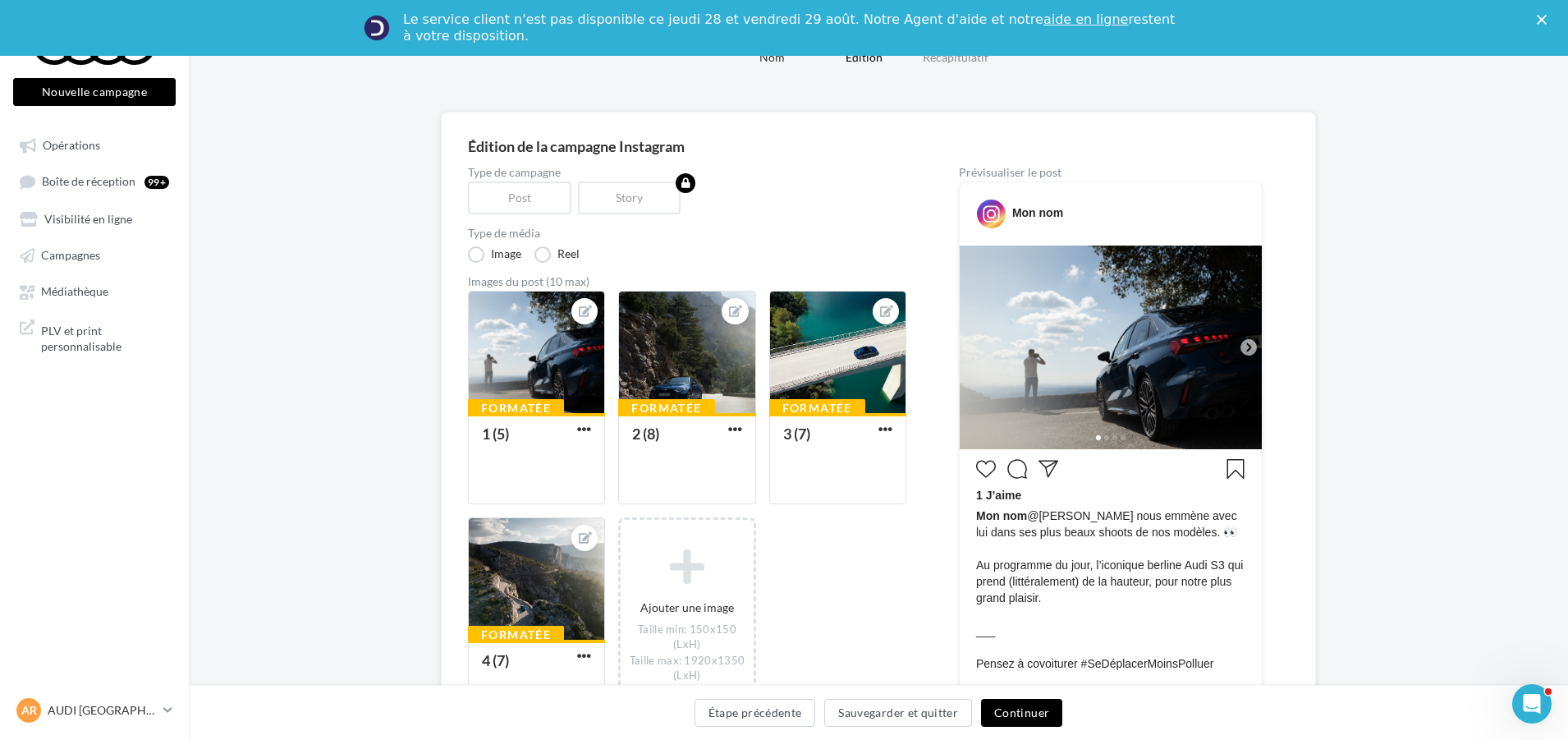
click at [1263, 358] on div "Type de campagne Post Story Type de média Image Reel Images du post (10 max) Fo…" at bounding box center [879, 637] width 821 height 940
click at [1257, 347] on img at bounding box center [1110, 347] width 302 height 204
click at [671, 354] on div at bounding box center [687, 353] width 136 height 123
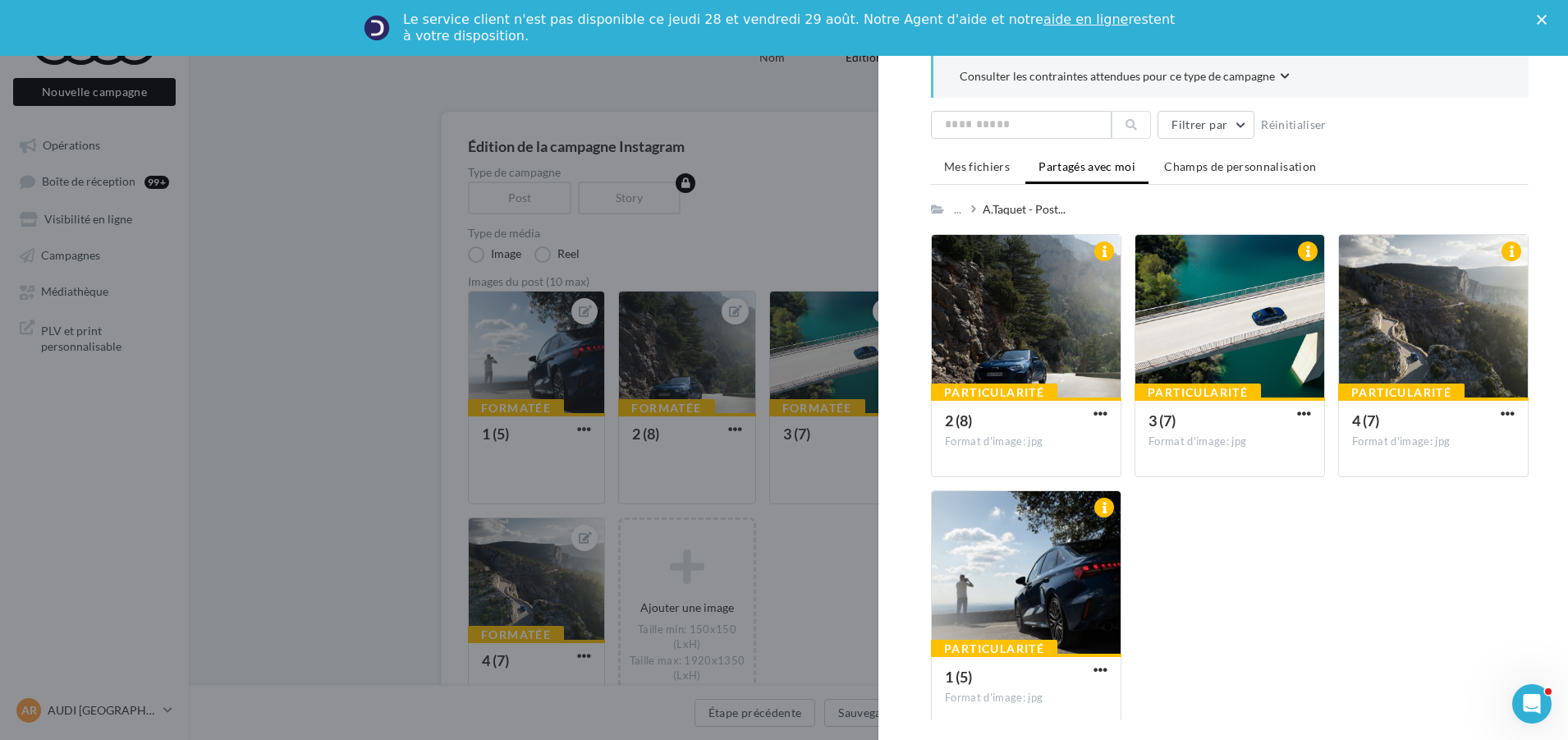
click at [675, 361] on div at bounding box center [784, 370] width 1568 height 740
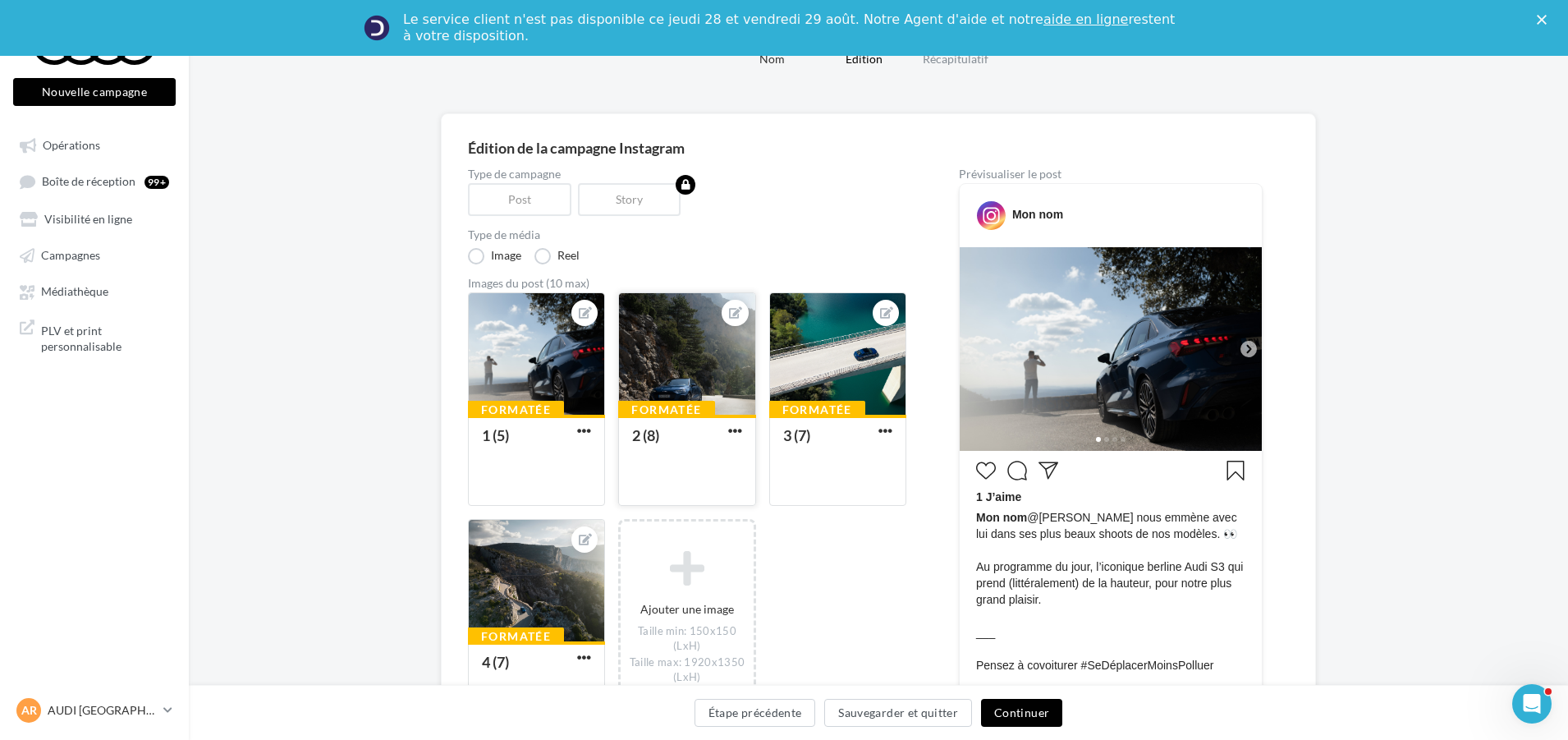
scroll to position [0, 0]
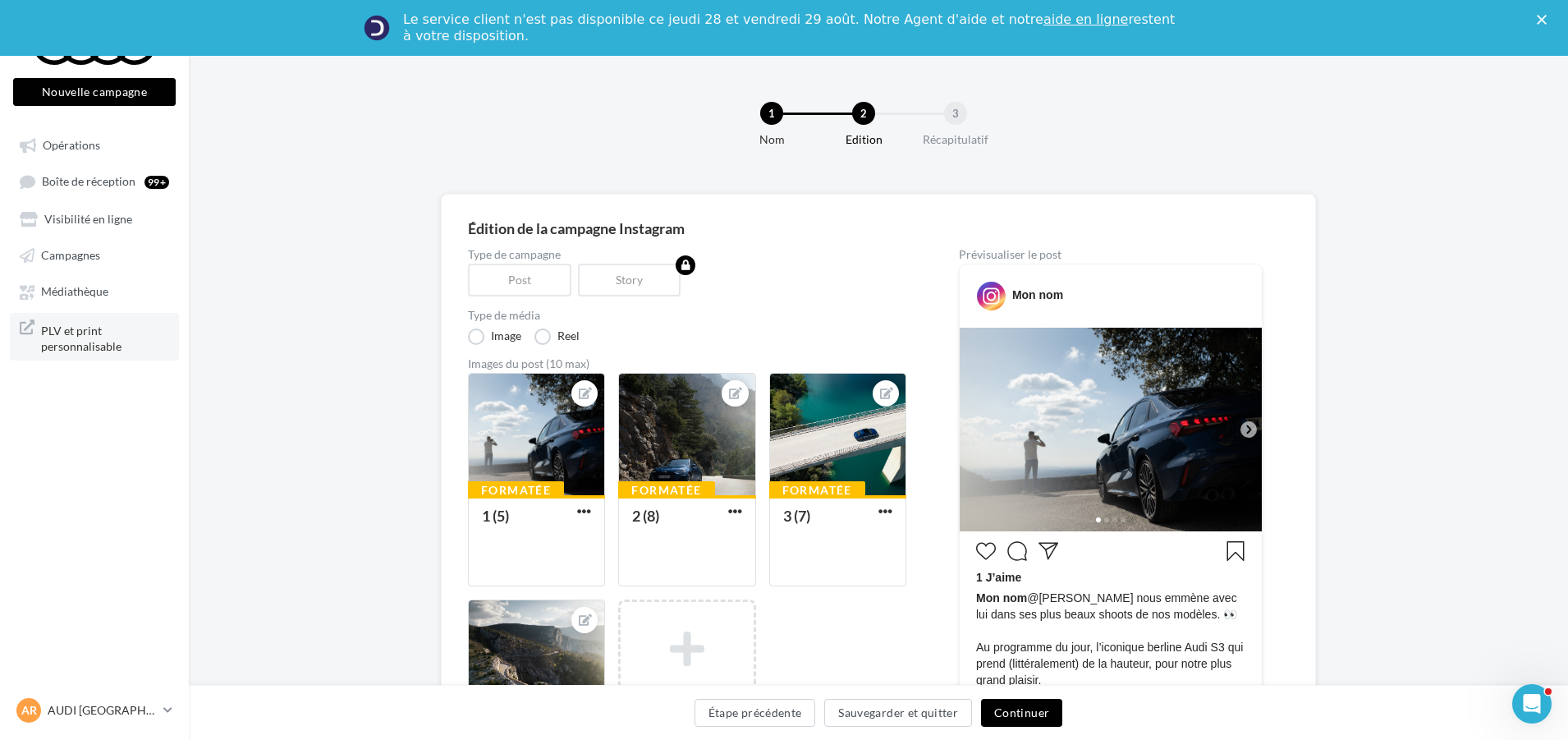
click at [108, 330] on span "PLV et print personnalisable" at bounding box center [106, 337] width 129 height 35
click at [151, 281] on link "Médiathèque" at bounding box center [95, 290] width 169 height 29
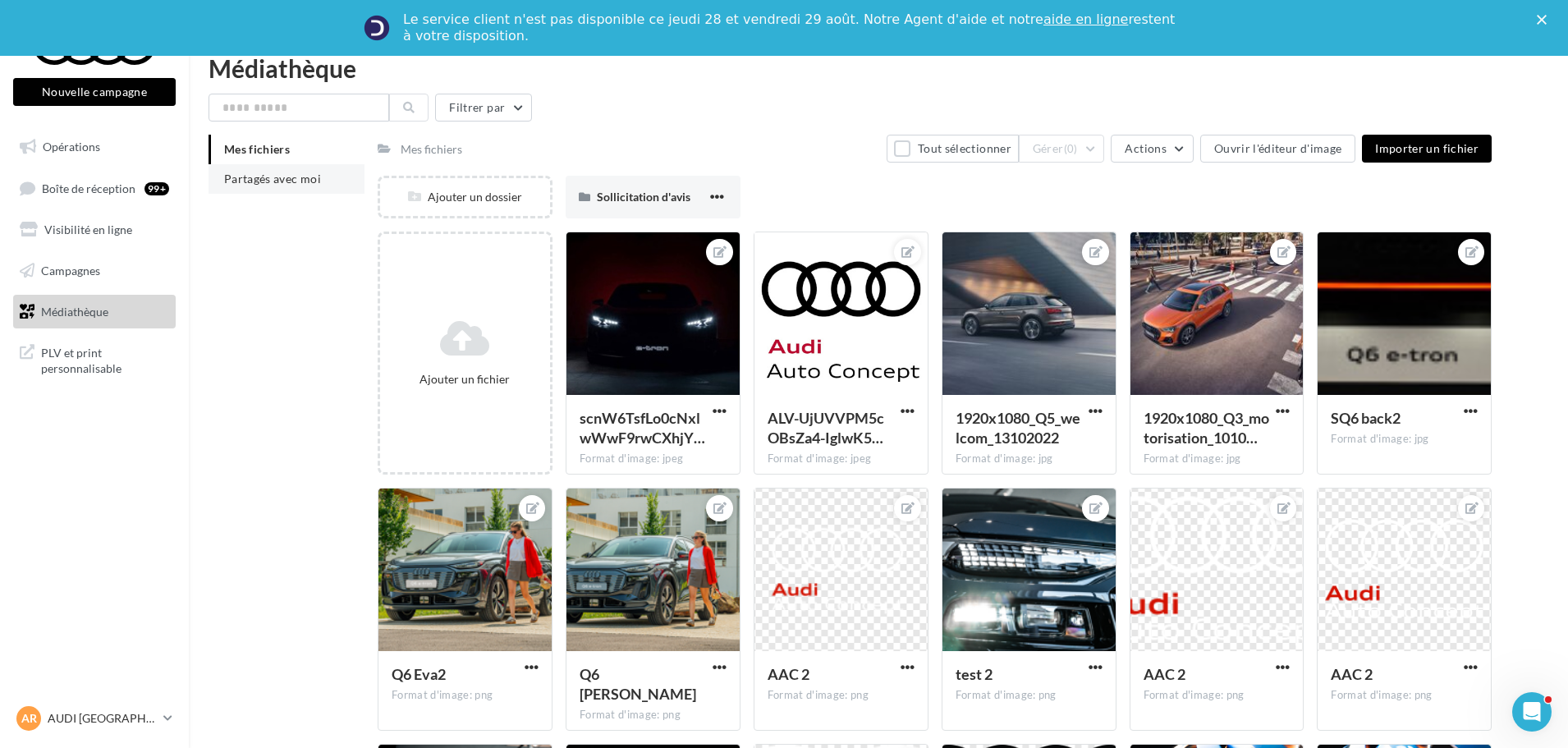
click at [292, 176] on span "Partagés avec moi" at bounding box center [273, 178] width 97 height 14
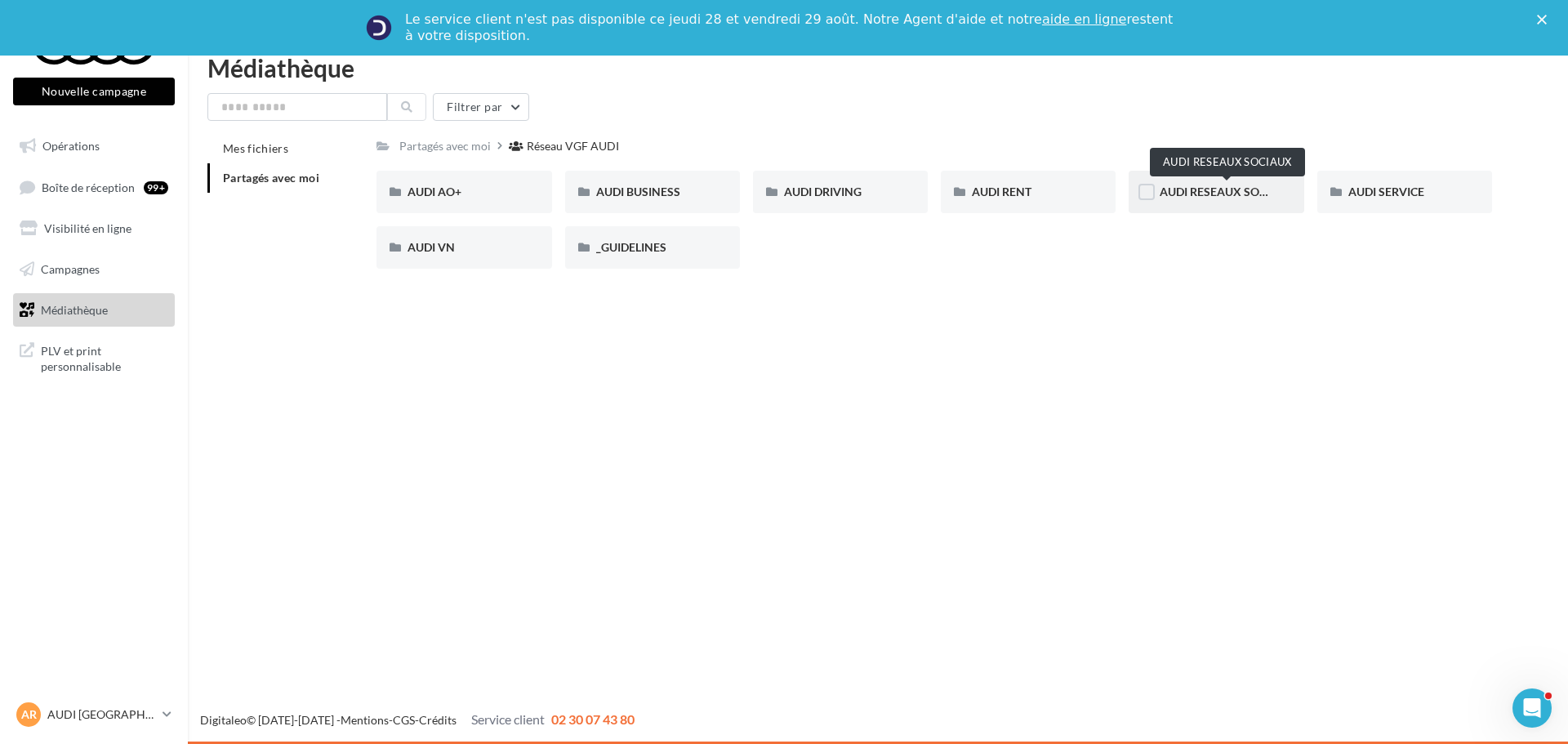
click at [1199, 188] on span "AUDI RESEAUX SOCIAUX" at bounding box center [1227, 191] width 135 height 14
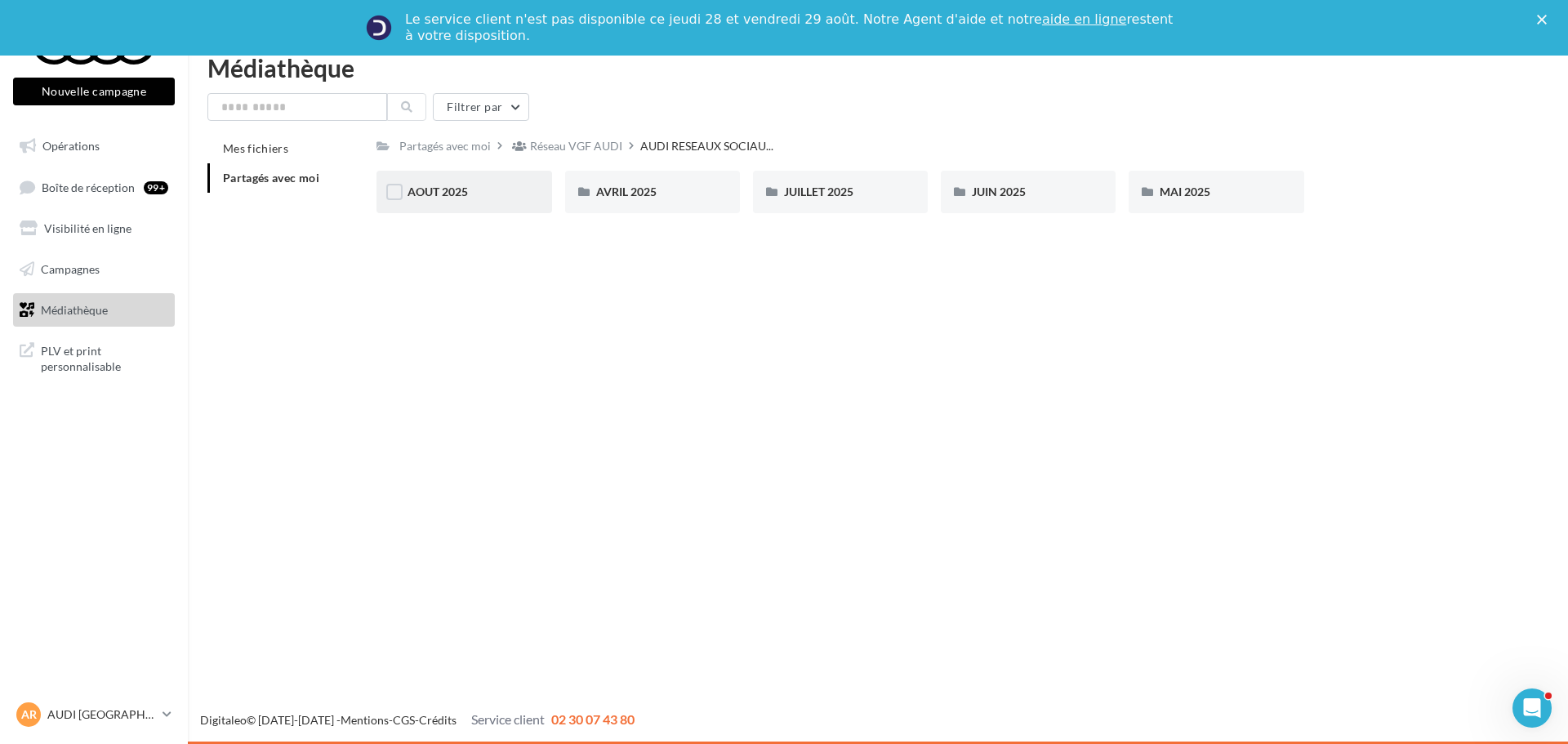
click at [440, 195] on span "AOUT 2025" at bounding box center [437, 191] width 60 height 14
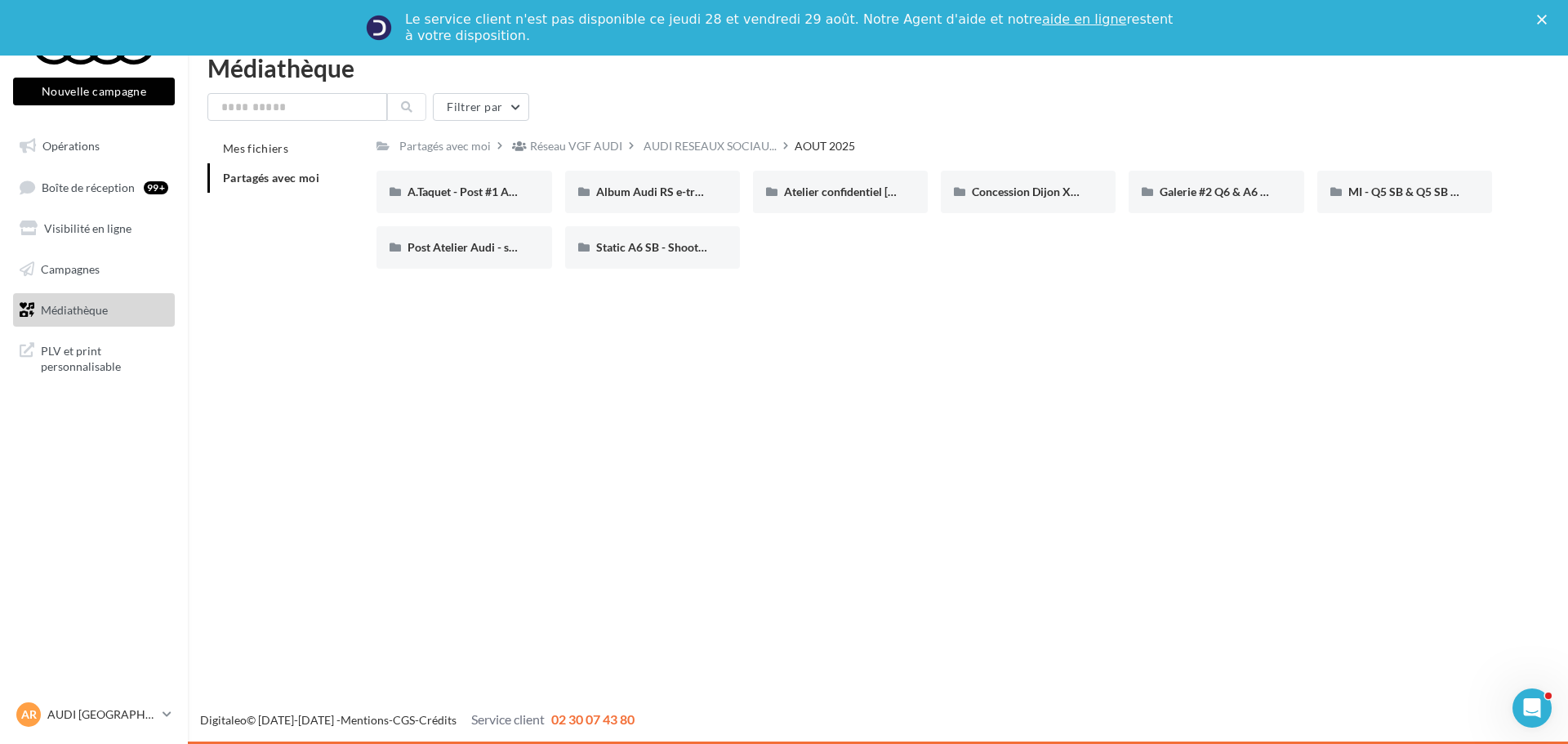
drag, startPoint x: 1062, startPoint y: 251, endPoint x: 1131, endPoint y: 254, distance: 69.1
click at [1131, 254] on div "A.Taquet - Post #1 Audi S3 A.Taquet - Post #1 Audi S3 Album Audi RS e-tron GT (…" at bounding box center [941, 226] width 1129 height 111
click at [1100, 257] on div "A.Taquet - Post #1 Audi S3 A.Taquet - Post #1 Audi S3 Album Audi RS e-tron GT (…" at bounding box center [941, 226] width 1129 height 111
click at [1229, 202] on div "Galerie #2 Q6 & A6 SB - Shooting NV" at bounding box center [1215, 192] width 174 height 43
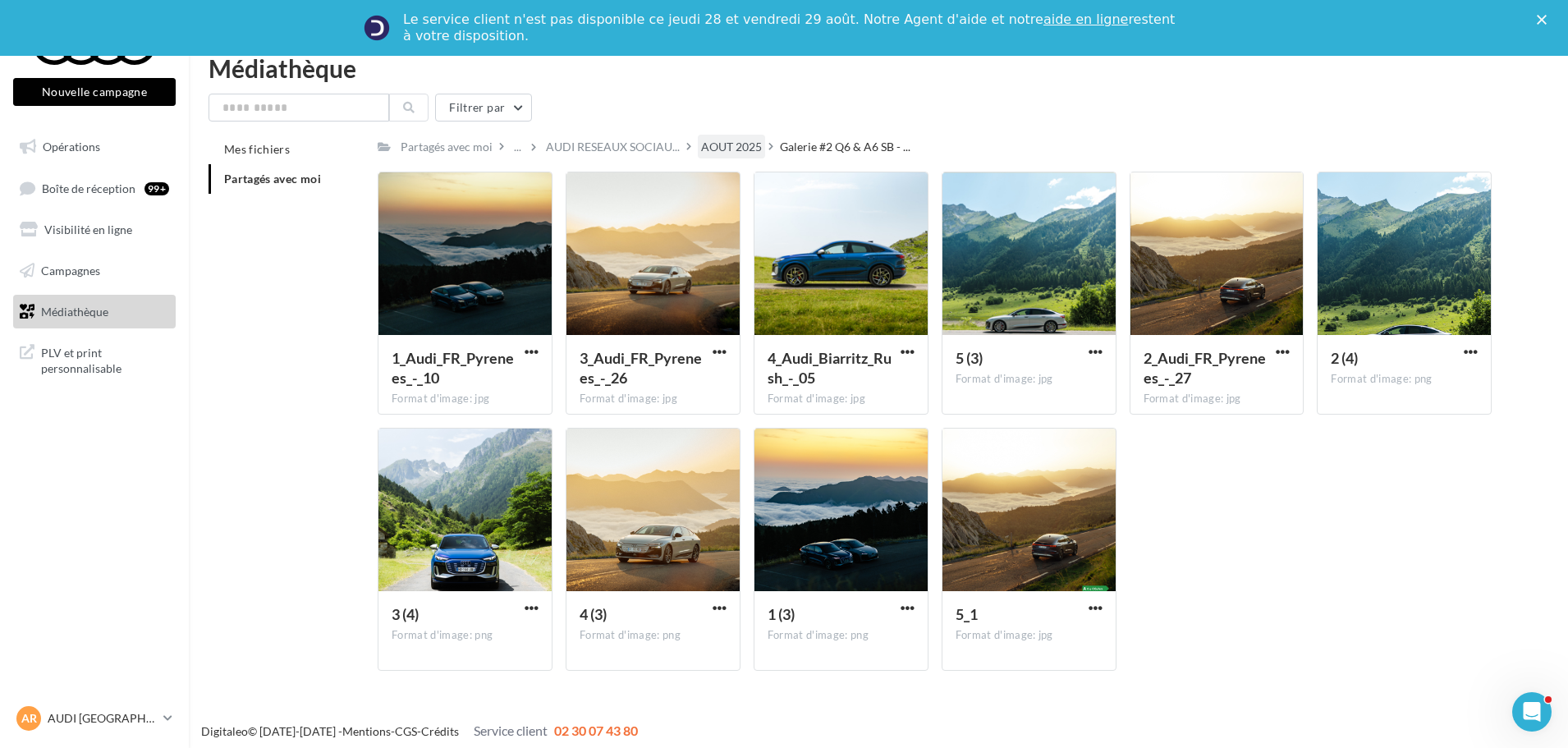
click at [748, 139] on div "AOUT 2025" at bounding box center [732, 147] width 61 height 17
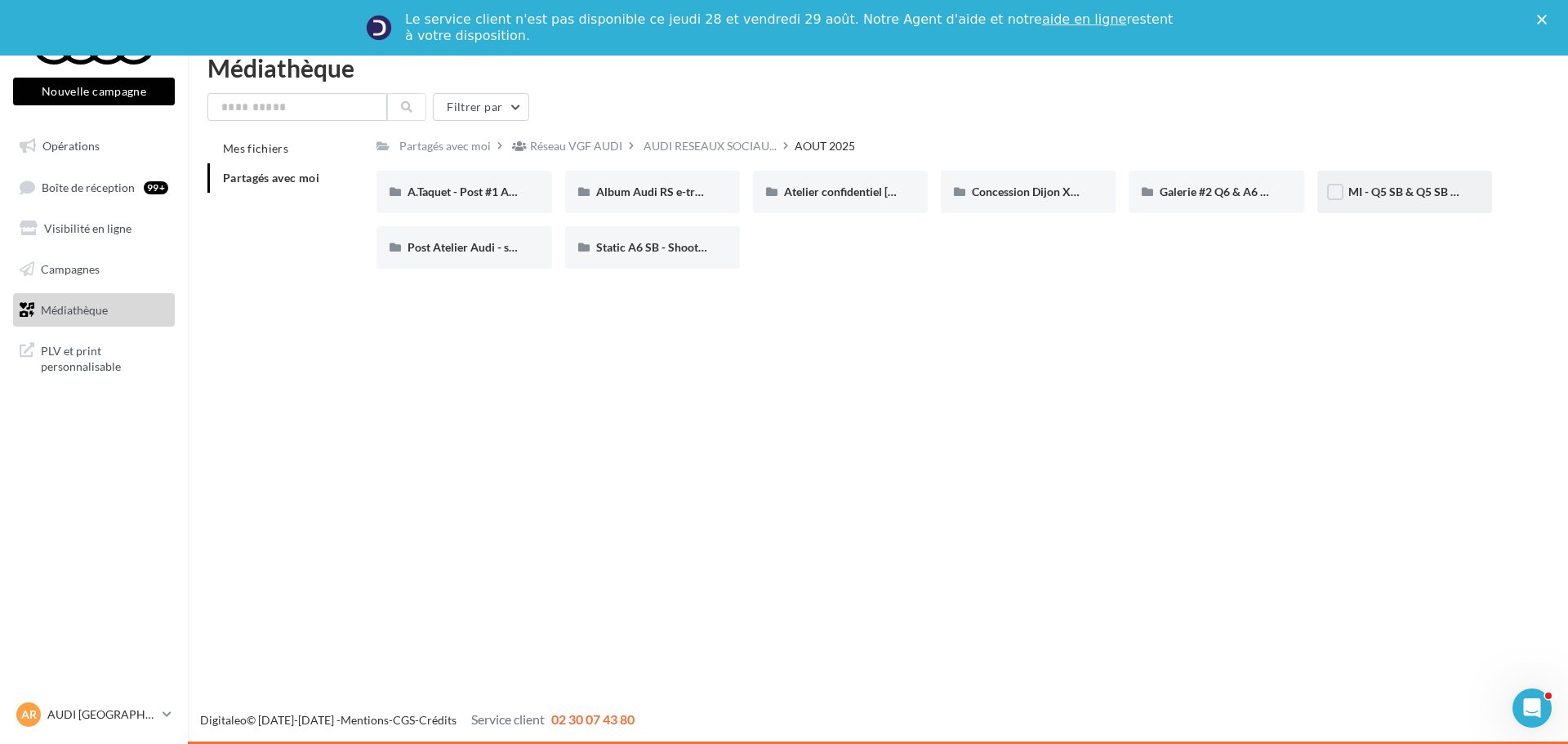
click at [1373, 194] on span "MI - Q5 SB & Q5 SB e-hybrid" at bounding box center [1420, 191] width 145 height 14
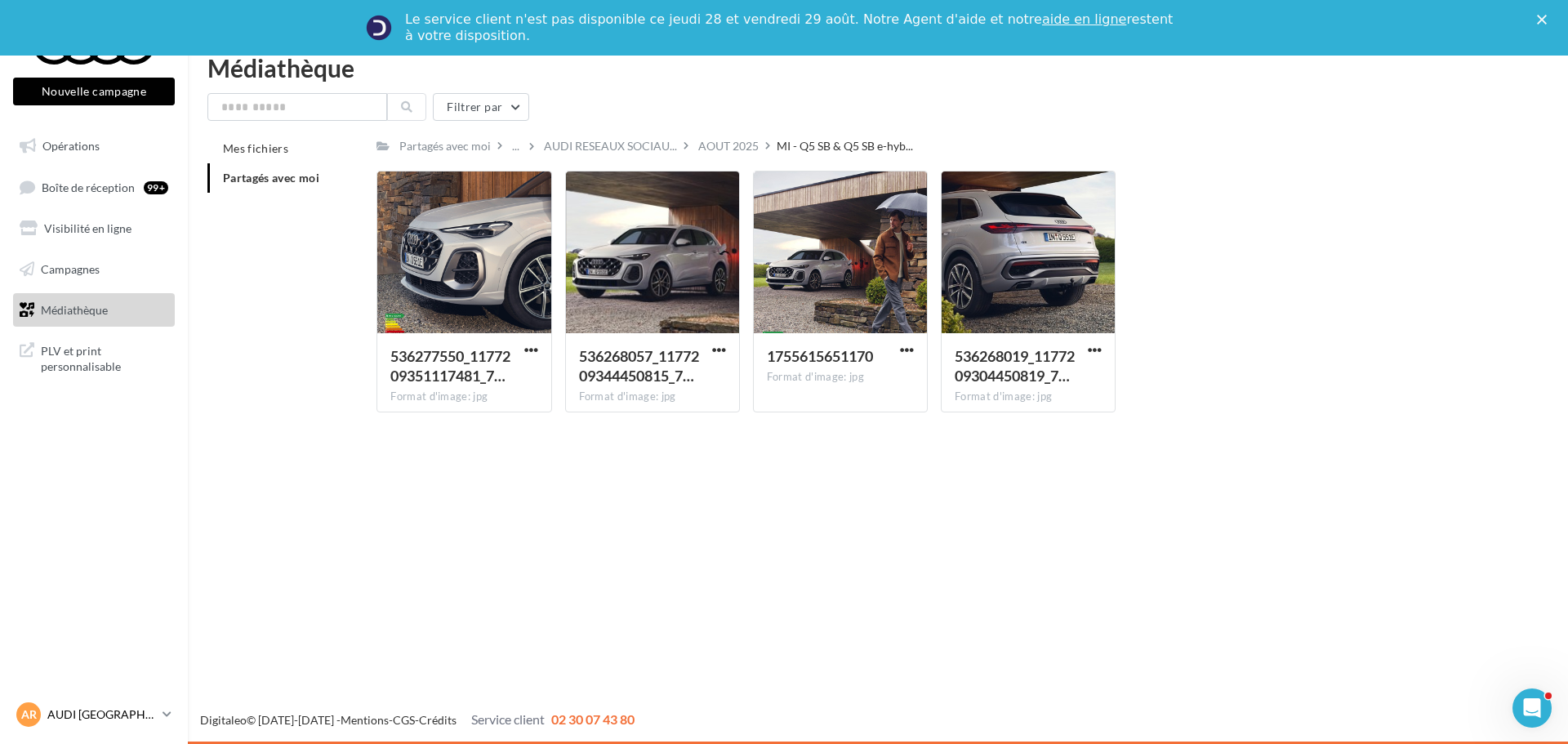
click at [104, 709] on p "AUDI [GEOGRAPHIC_DATA]" at bounding box center [101, 715] width 109 height 16
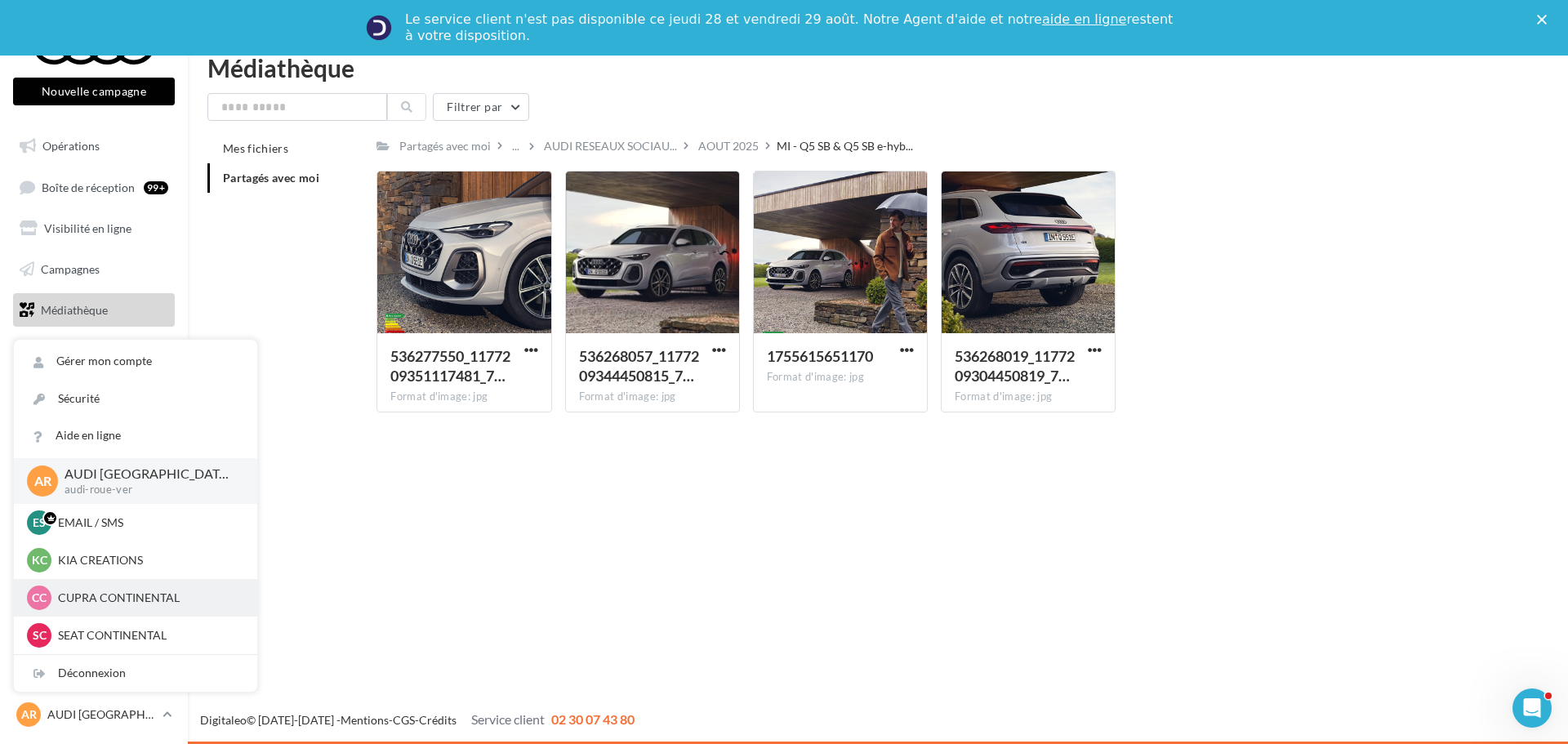
click at [124, 604] on p "CUPRA CONTINENTAL" at bounding box center [147, 598] width 180 height 16
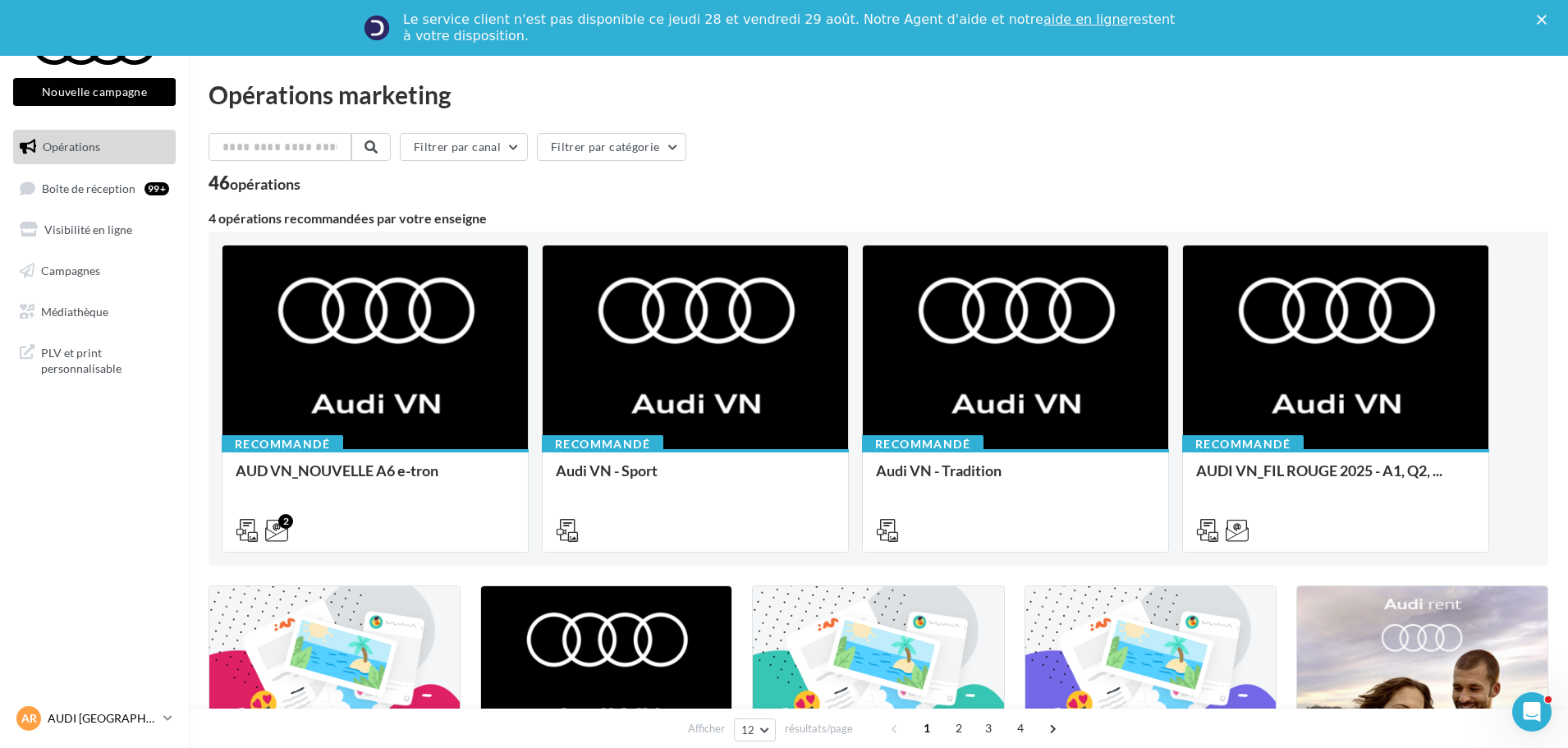
click at [104, 723] on p "AUDI [GEOGRAPHIC_DATA]" at bounding box center [102, 719] width 109 height 17
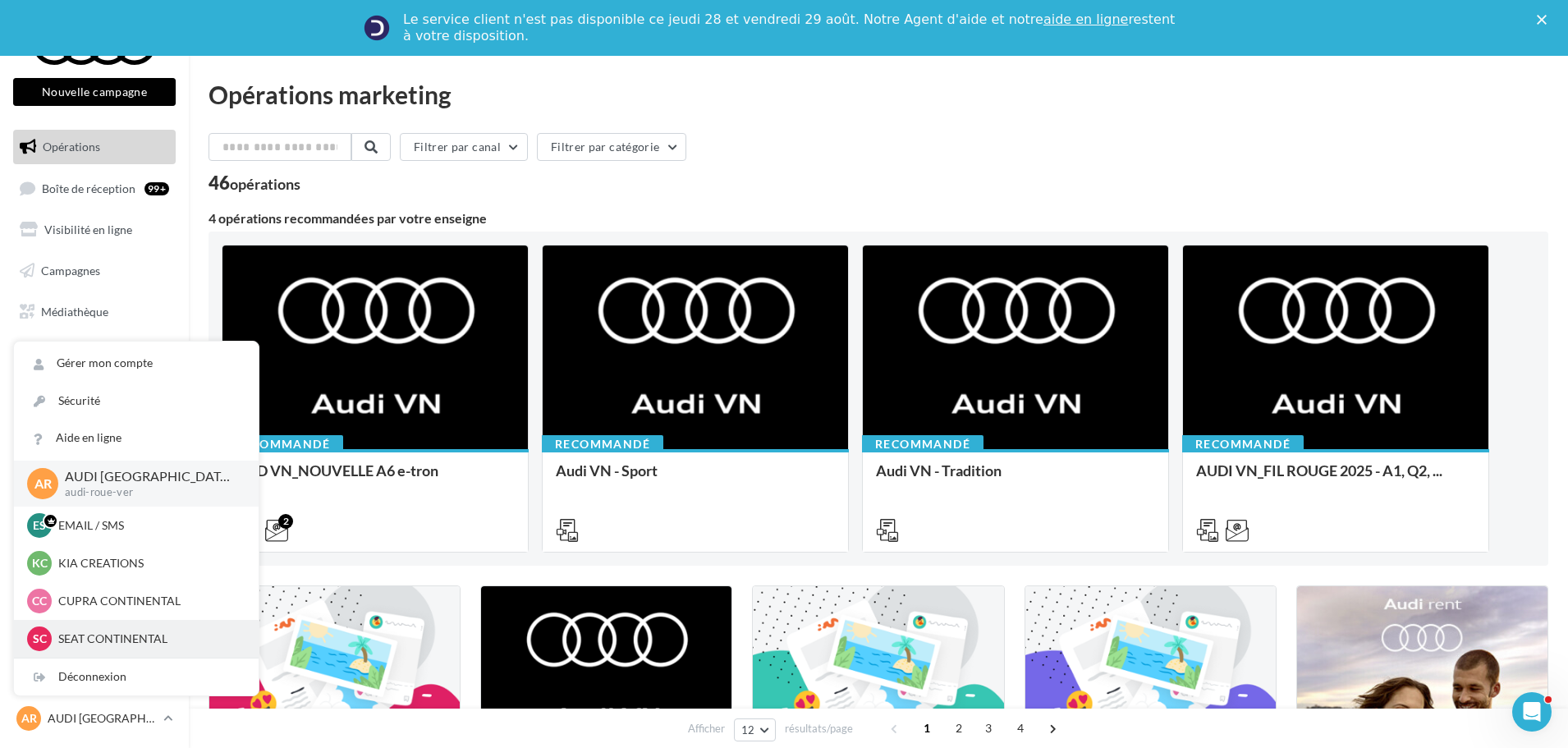
click at [113, 632] on p "SEAT CONTINENTAL" at bounding box center [148, 639] width 181 height 17
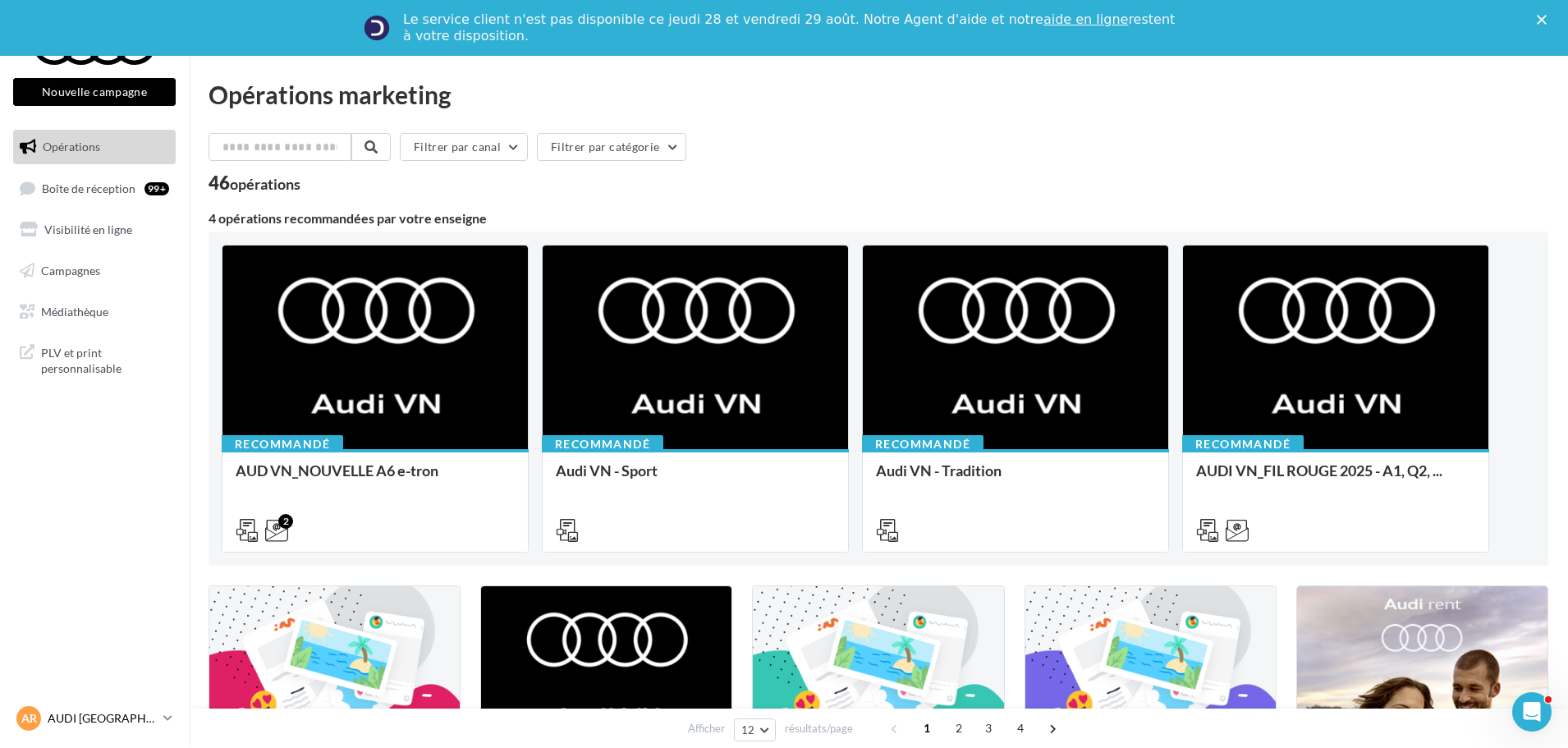
click at [129, 723] on p "AUDI [GEOGRAPHIC_DATA]" at bounding box center [102, 719] width 109 height 17
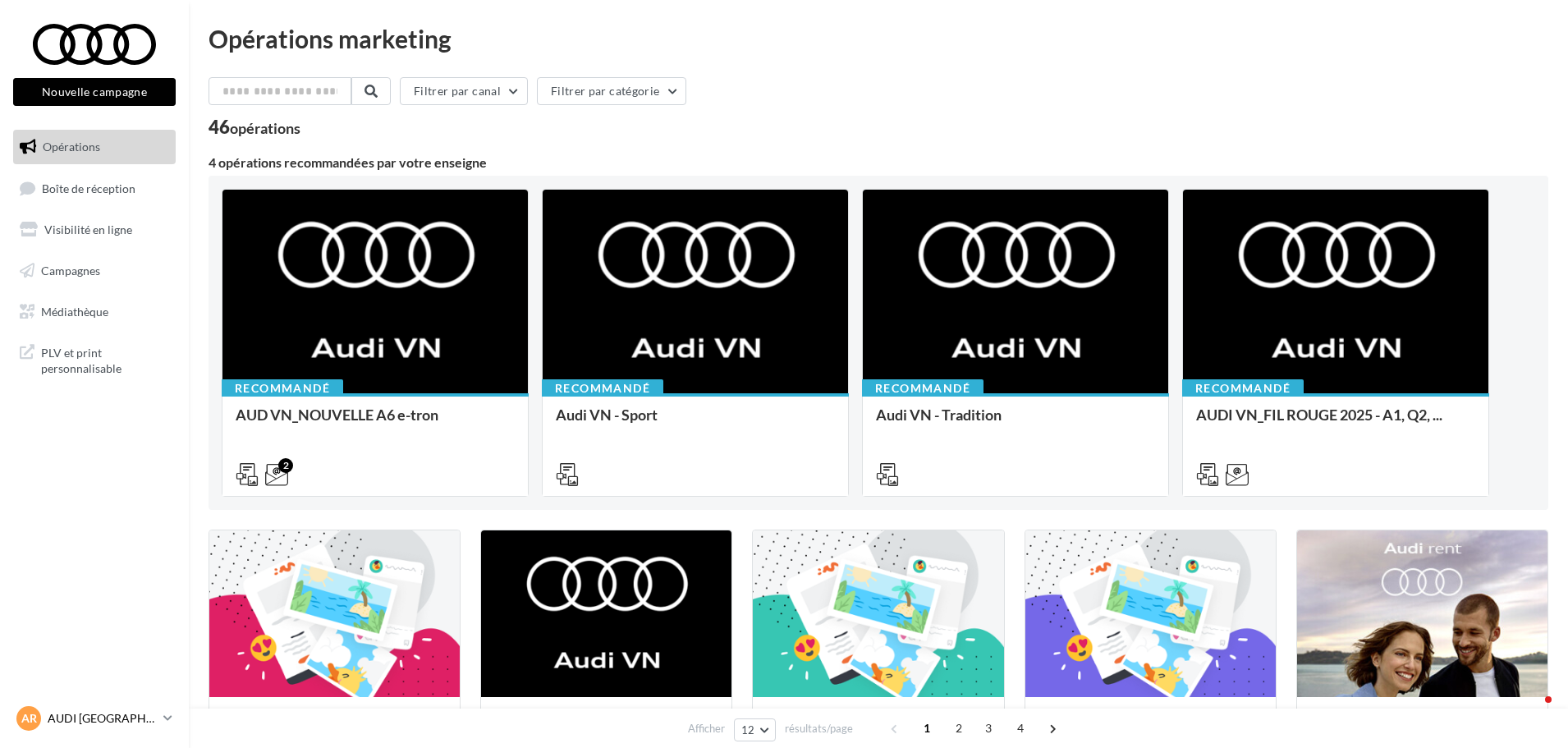
drag, startPoint x: 44, startPoint y: 688, endPoint x: 62, endPoint y: 712, distance: 30.0
click at [58, 706] on nav "Nouvelle campagne Nouvelle campagne Opérations Boîte de réception Visibilité en…" at bounding box center [95, 374] width 189 height 748
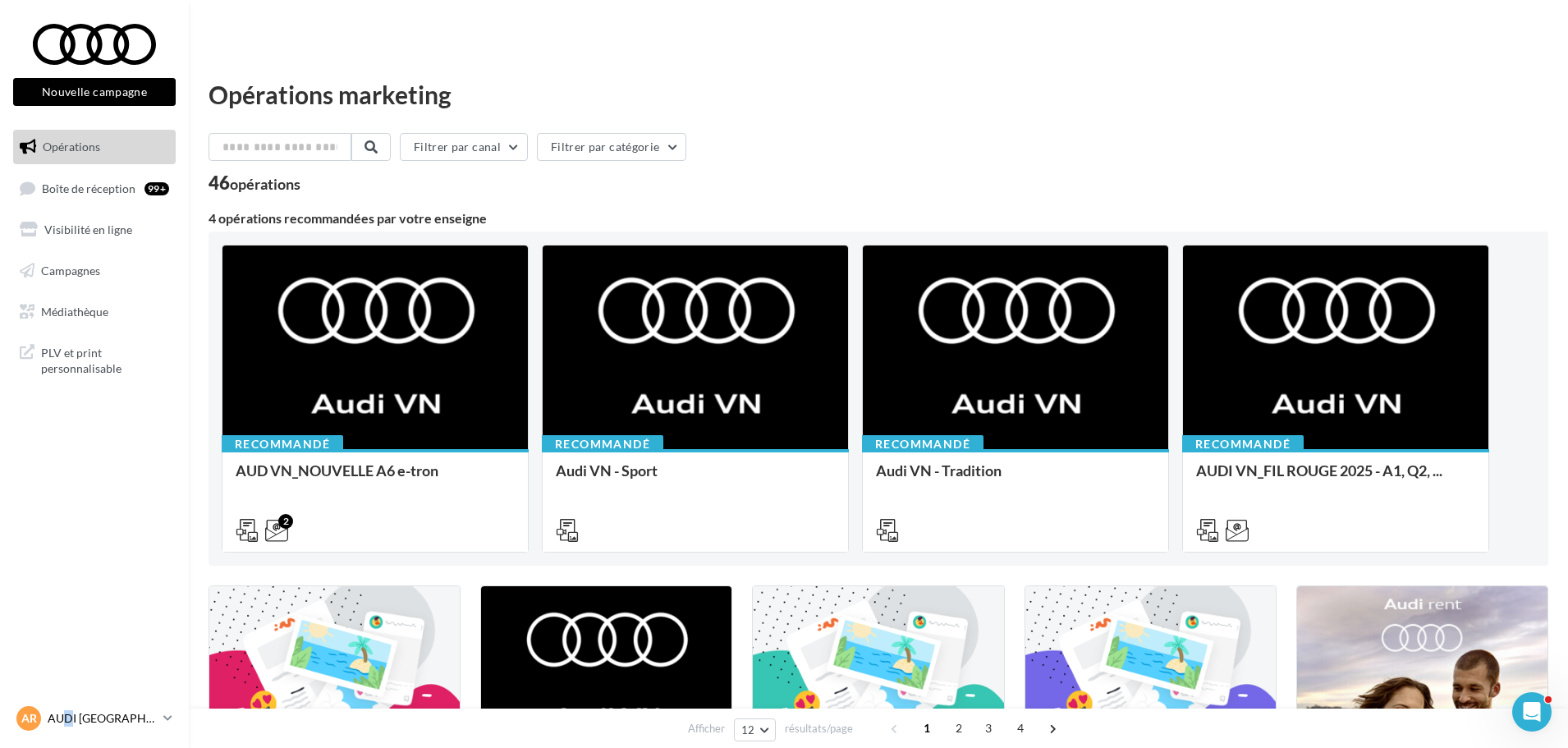
click at [69, 723] on p "AUDI [GEOGRAPHIC_DATA]" at bounding box center [102, 719] width 109 height 17
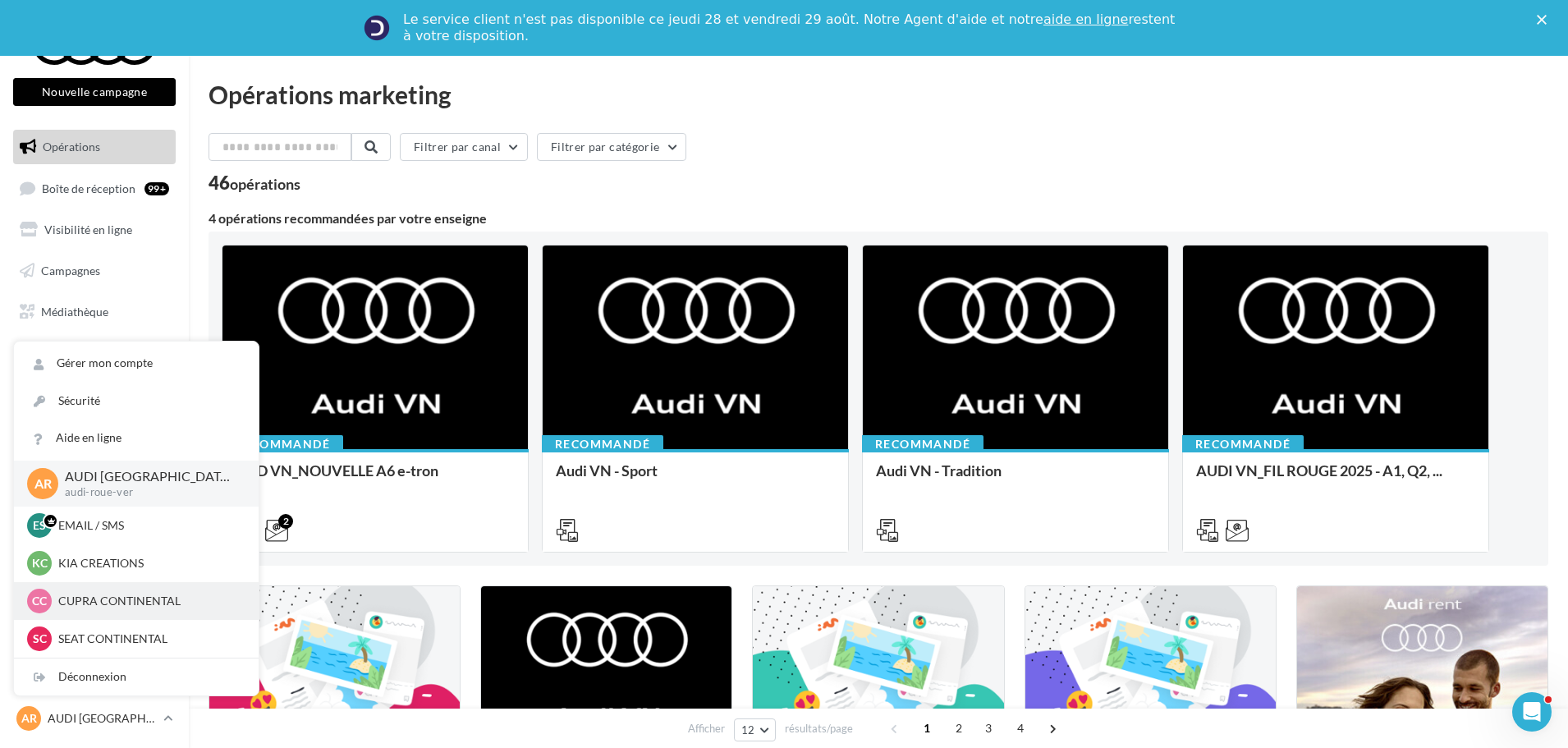
click at [84, 607] on p "CUPRA CONTINENTAL" at bounding box center [148, 601] width 181 height 17
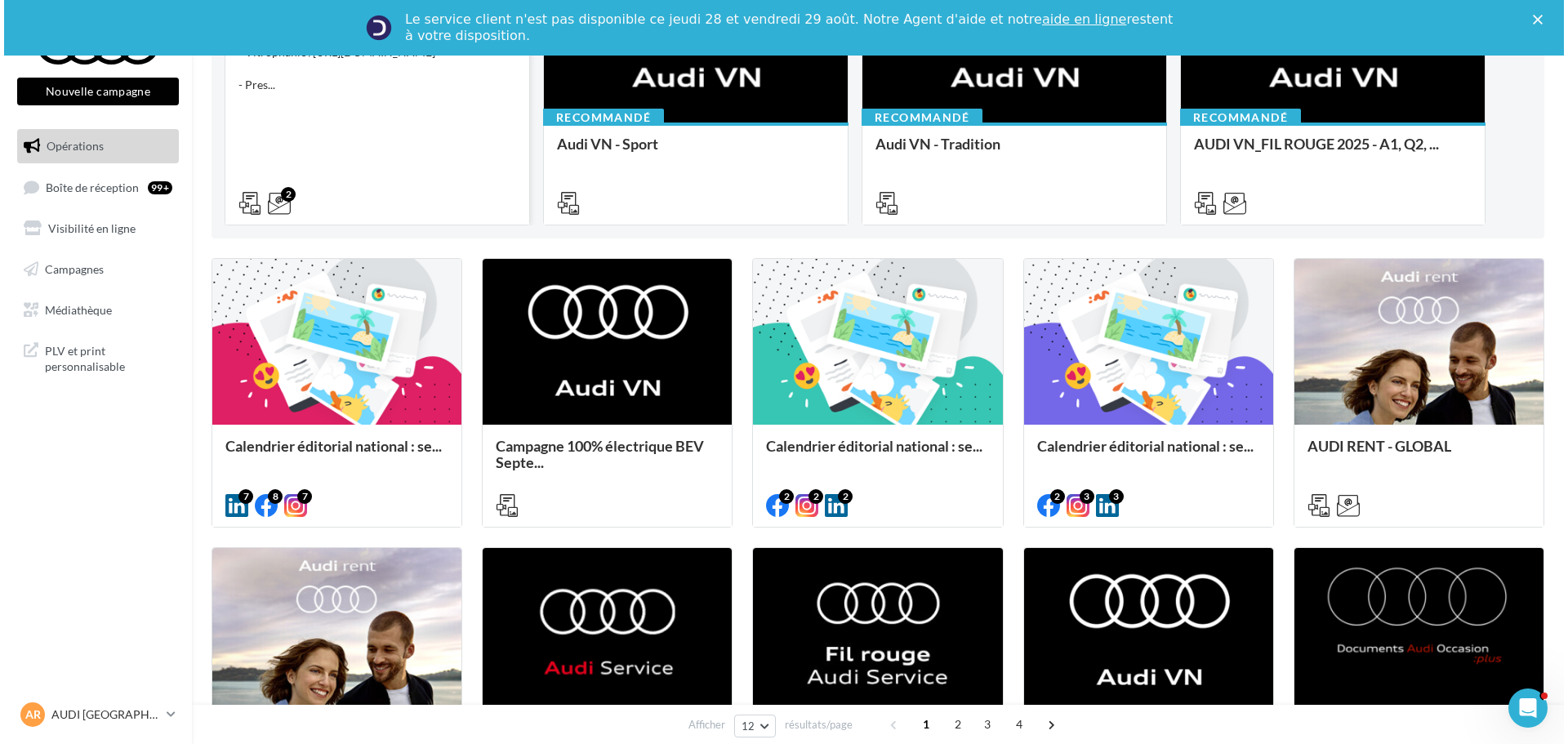
scroll to position [327, 0]
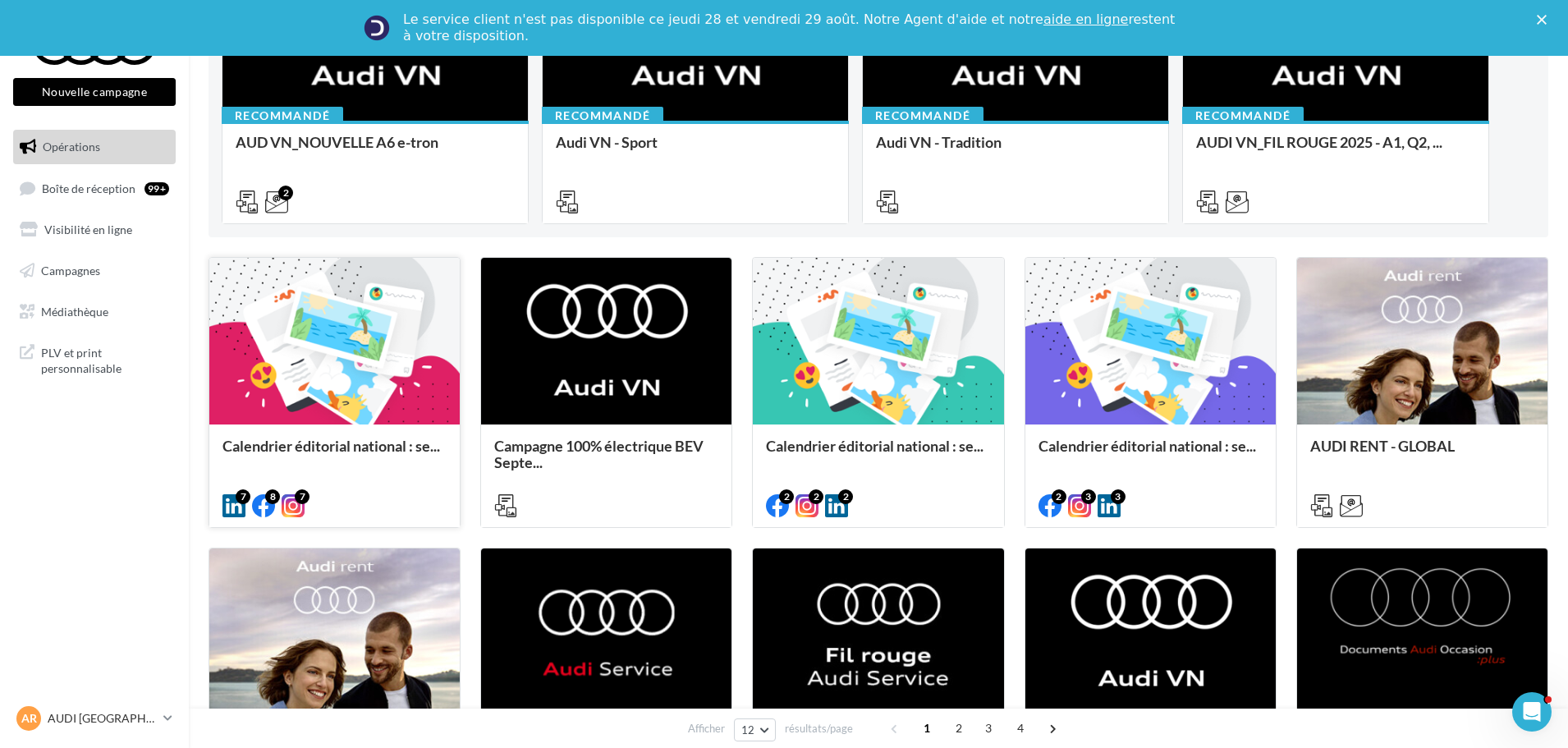
click at [436, 486] on div "7 8 7" at bounding box center [334, 504] width 251 height 46
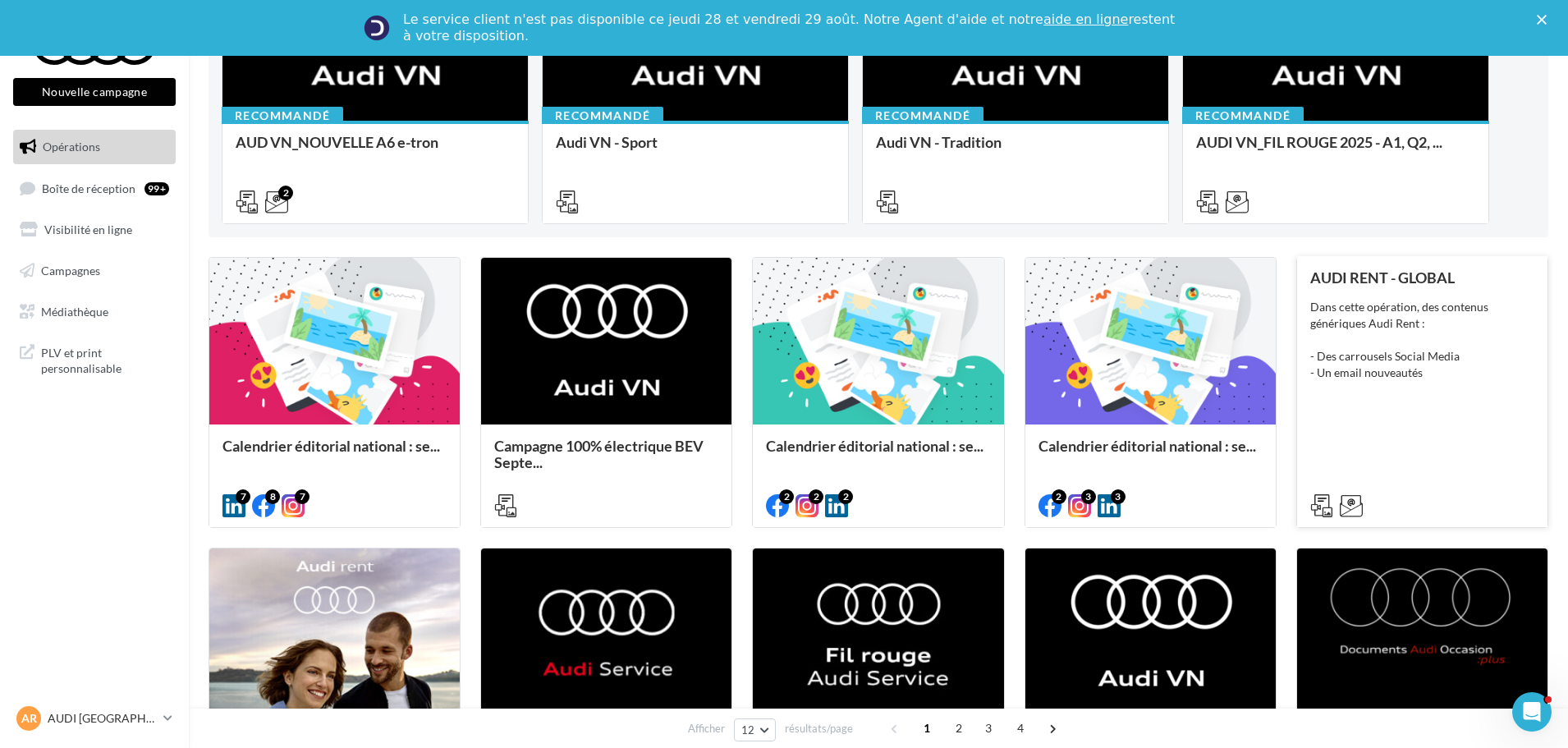
click at [1424, 328] on div "Dans cette opération, des contenus génériques Audi Rent : - Des carrousels Soci…" at bounding box center [1422, 340] width 224 height 82
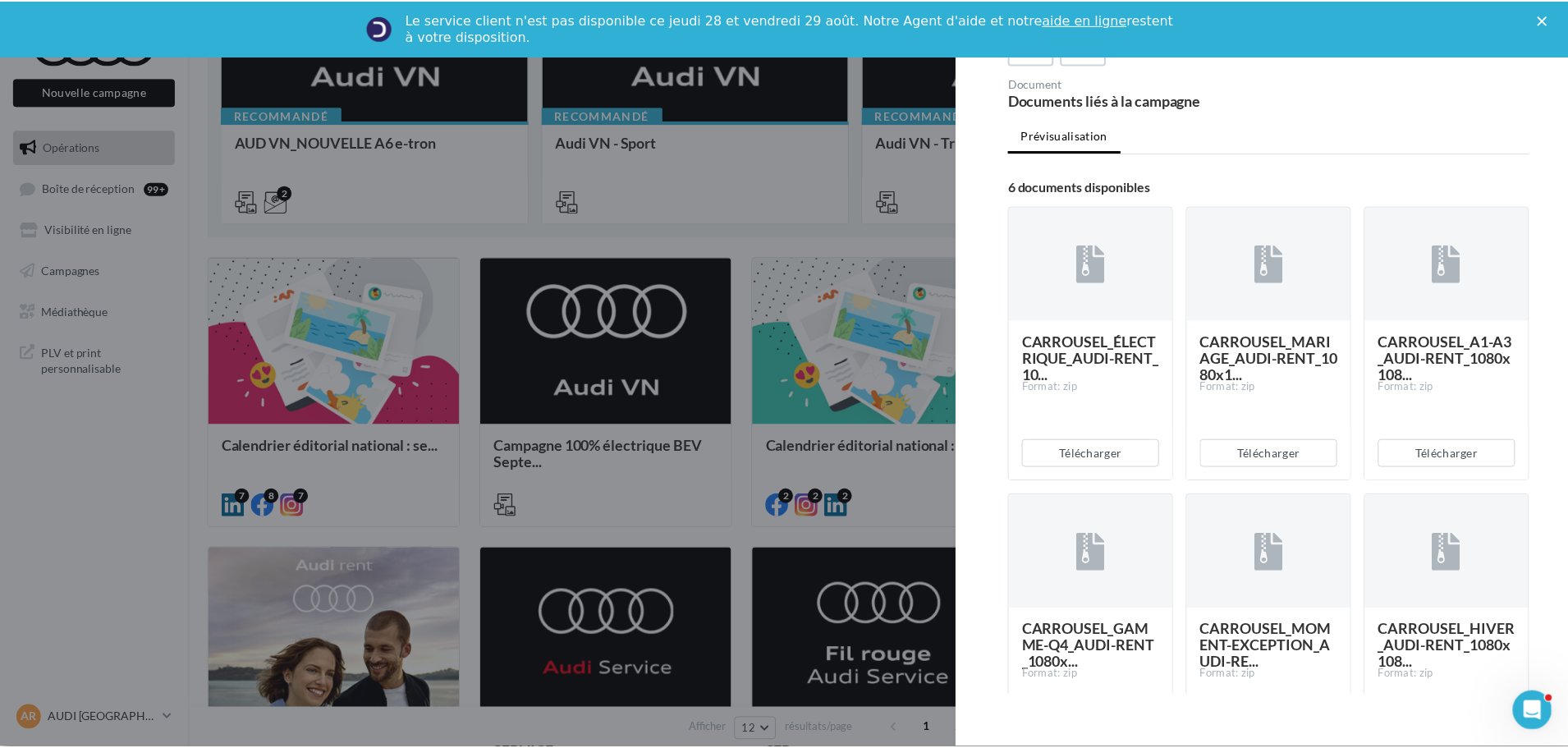
scroll to position [164, 0]
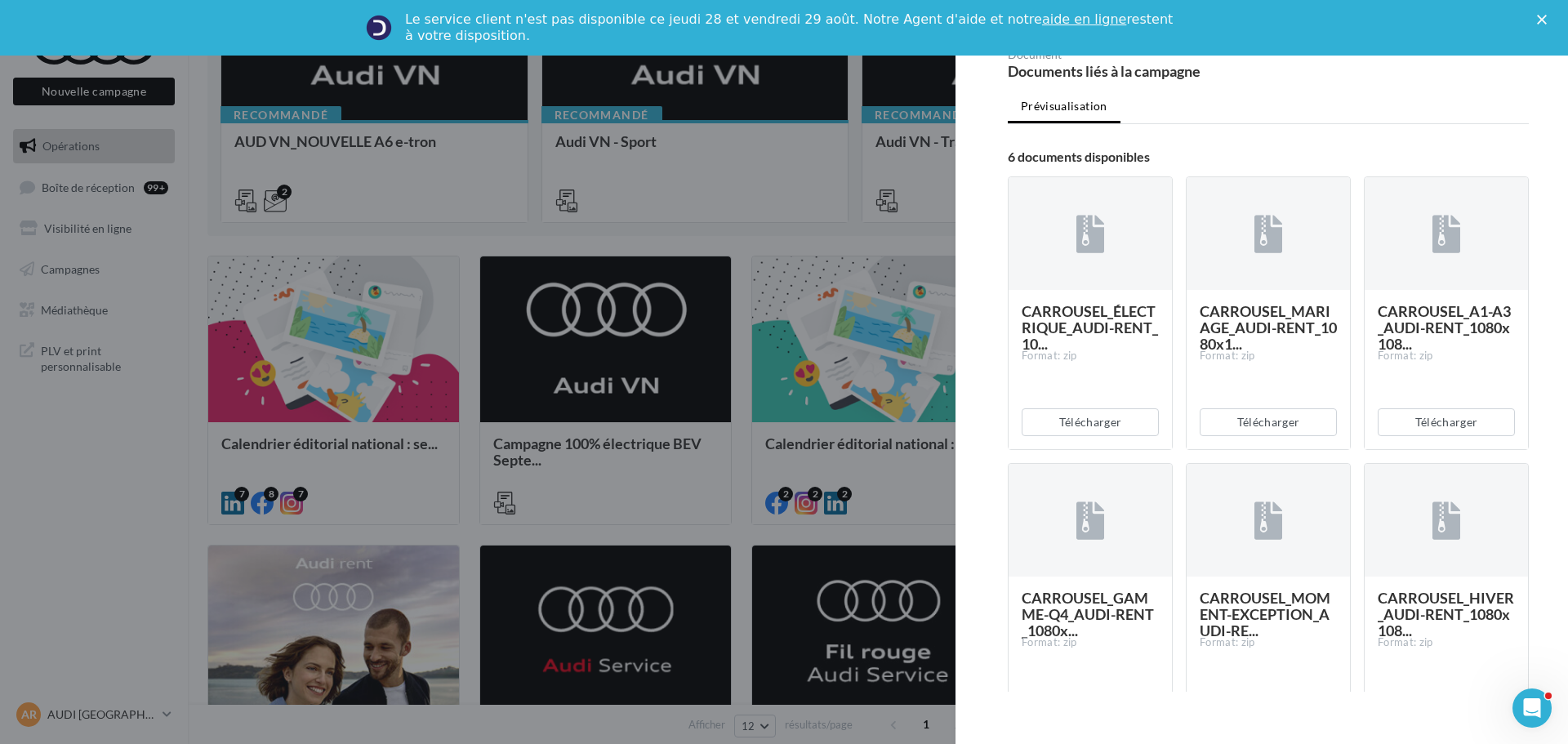
click at [752, 476] on div at bounding box center [784, 372] width 1568 height 744
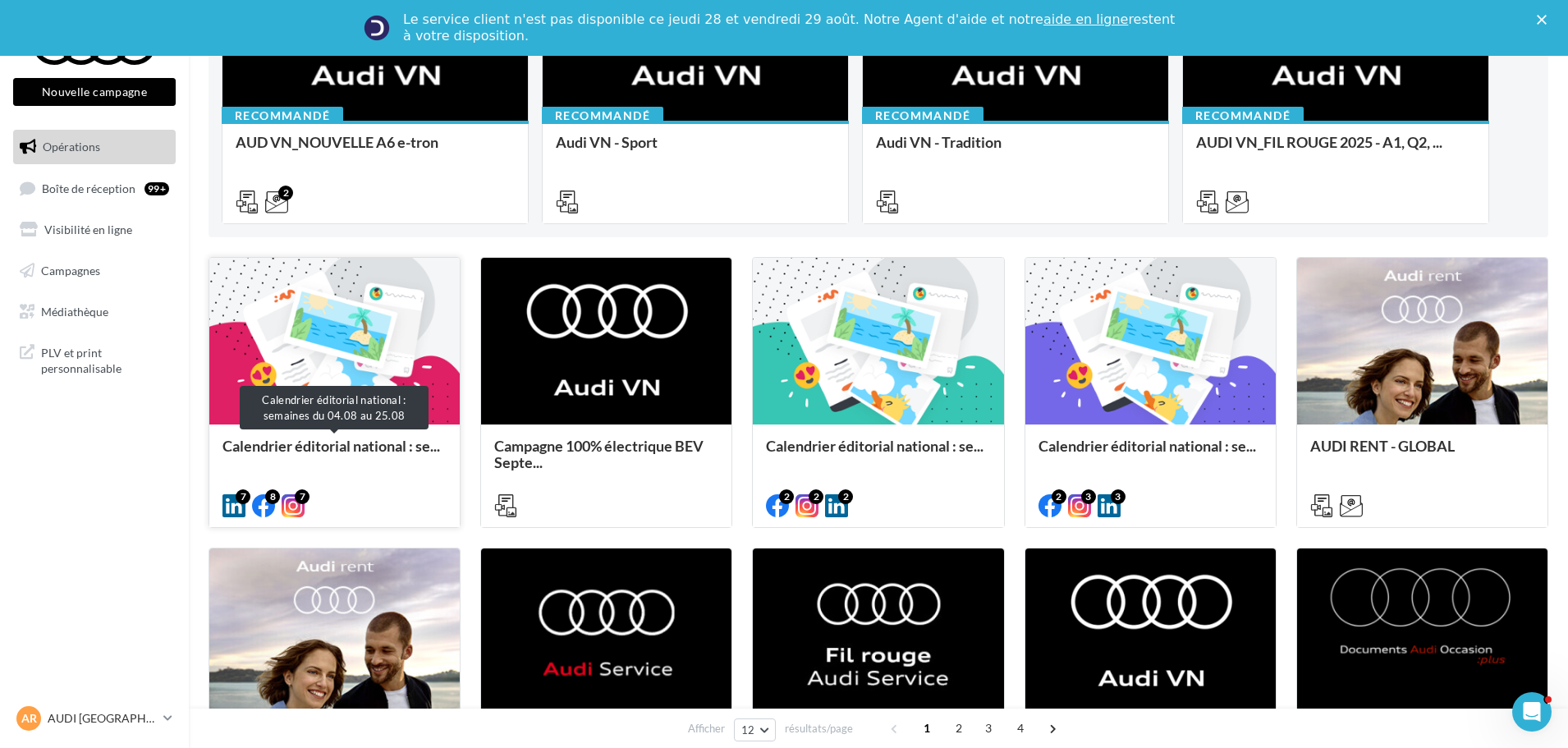
click at [327, 439] on span "Calendrier éditorial national : se..." at bounding box center [330, 446] width 218 height 18
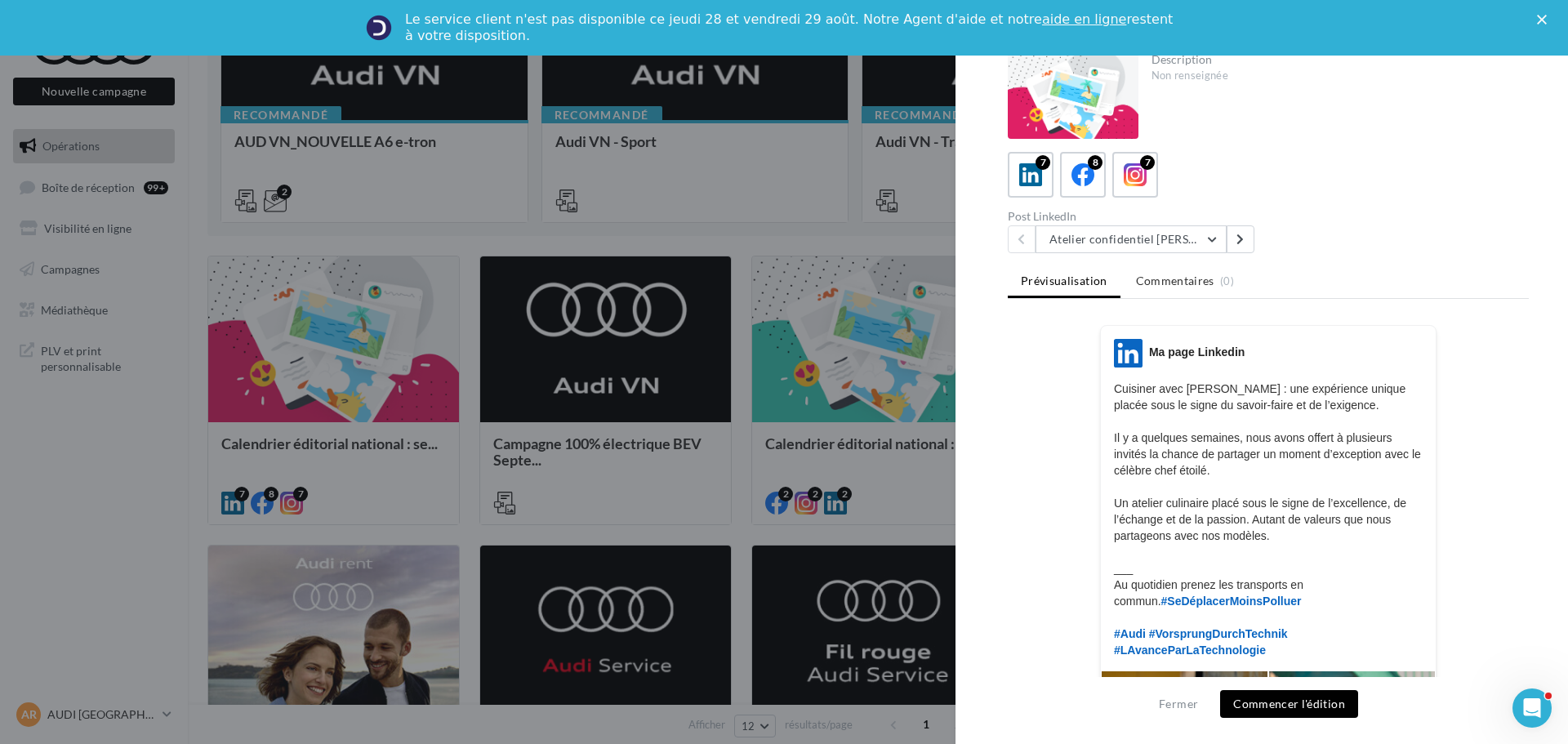
click at [1203, 220] on div "Post LinkedIn" at bounding box center [1135, 216] width 254 height 12
click at [1144, 183] on icon at bounding box center [1135, 175] width 24 height 24
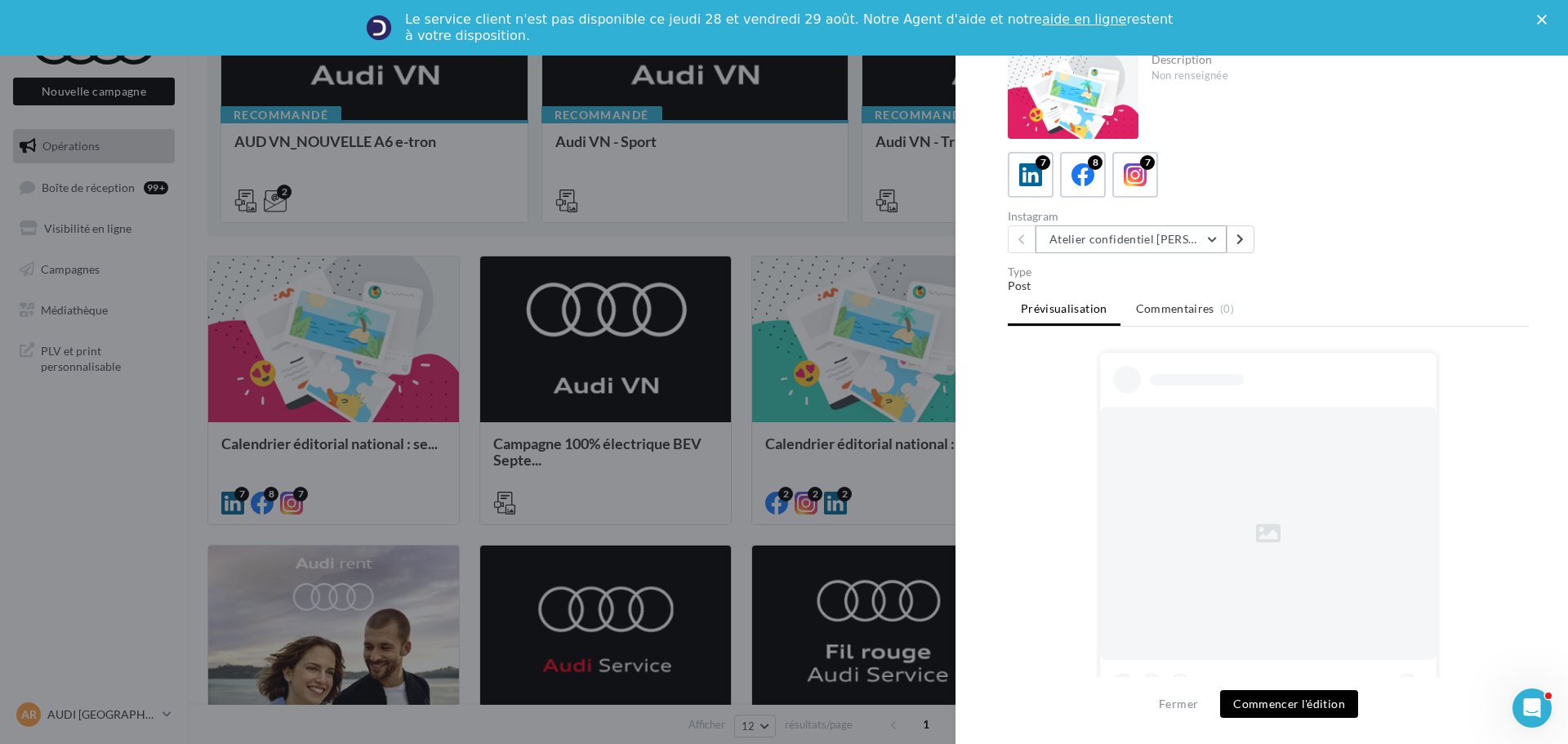
click at [1195, 246] on button "Atelier confidentiel [PERSON_NAME]" at bounding box center [1131, 239] width 191 height 27
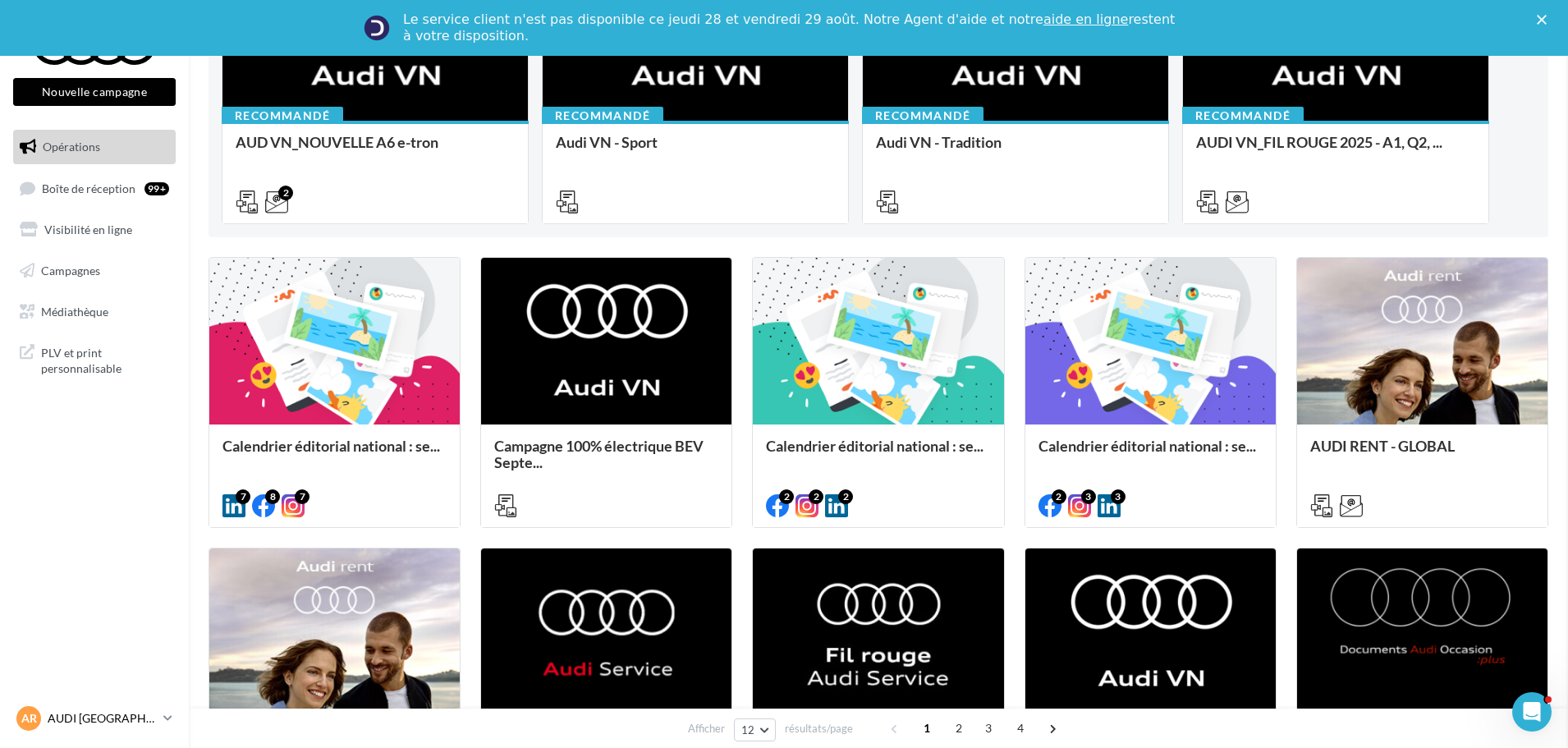
click at [130, 707] on link "AR AUDI ROUEN audi-roue-ver" at bounding box center [94, 718] width 162 height 31
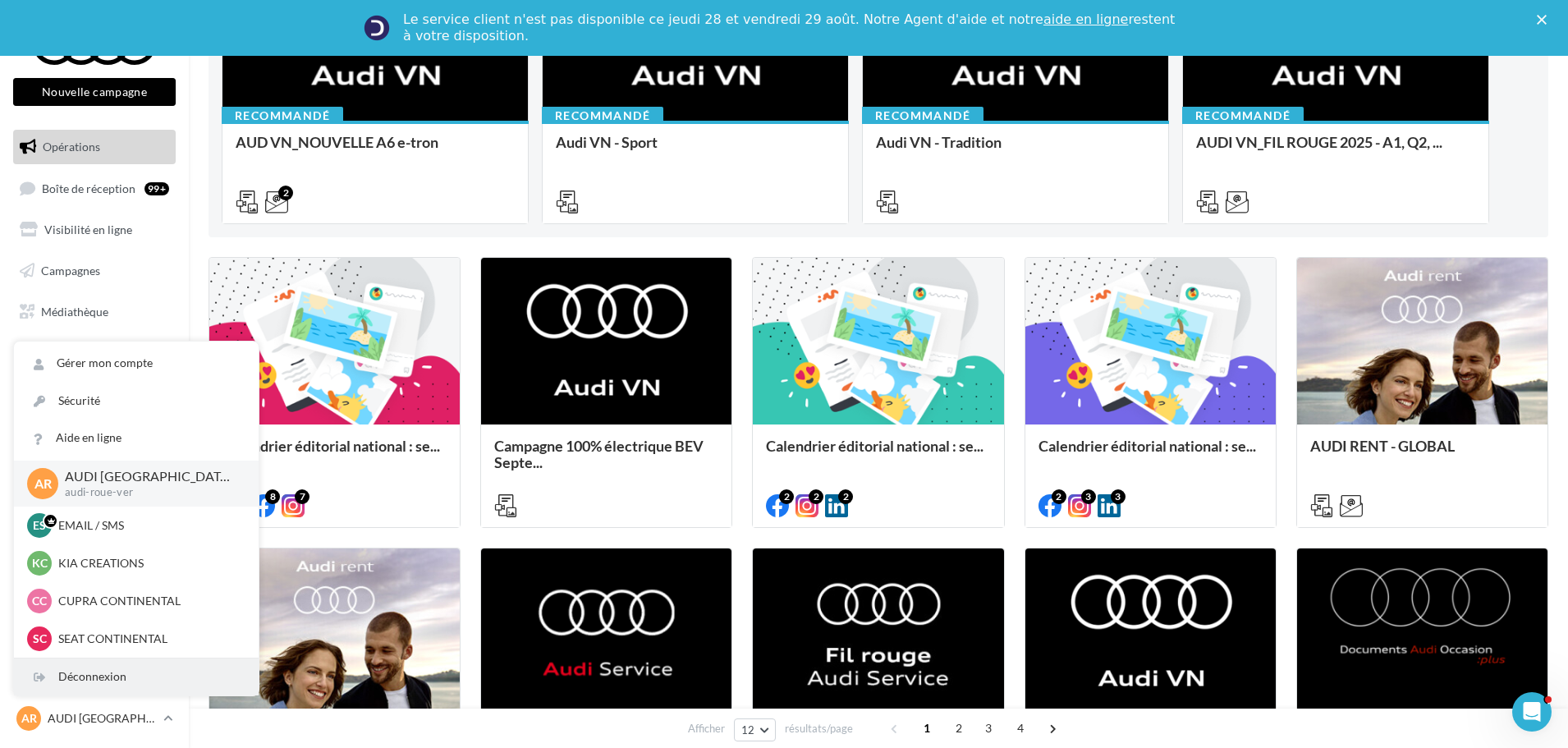
click at [118, 675] on div "Déconnexion" at bounding box center [136, 676] width 244 height 37
